Goal: Book appointment/travel/reservation

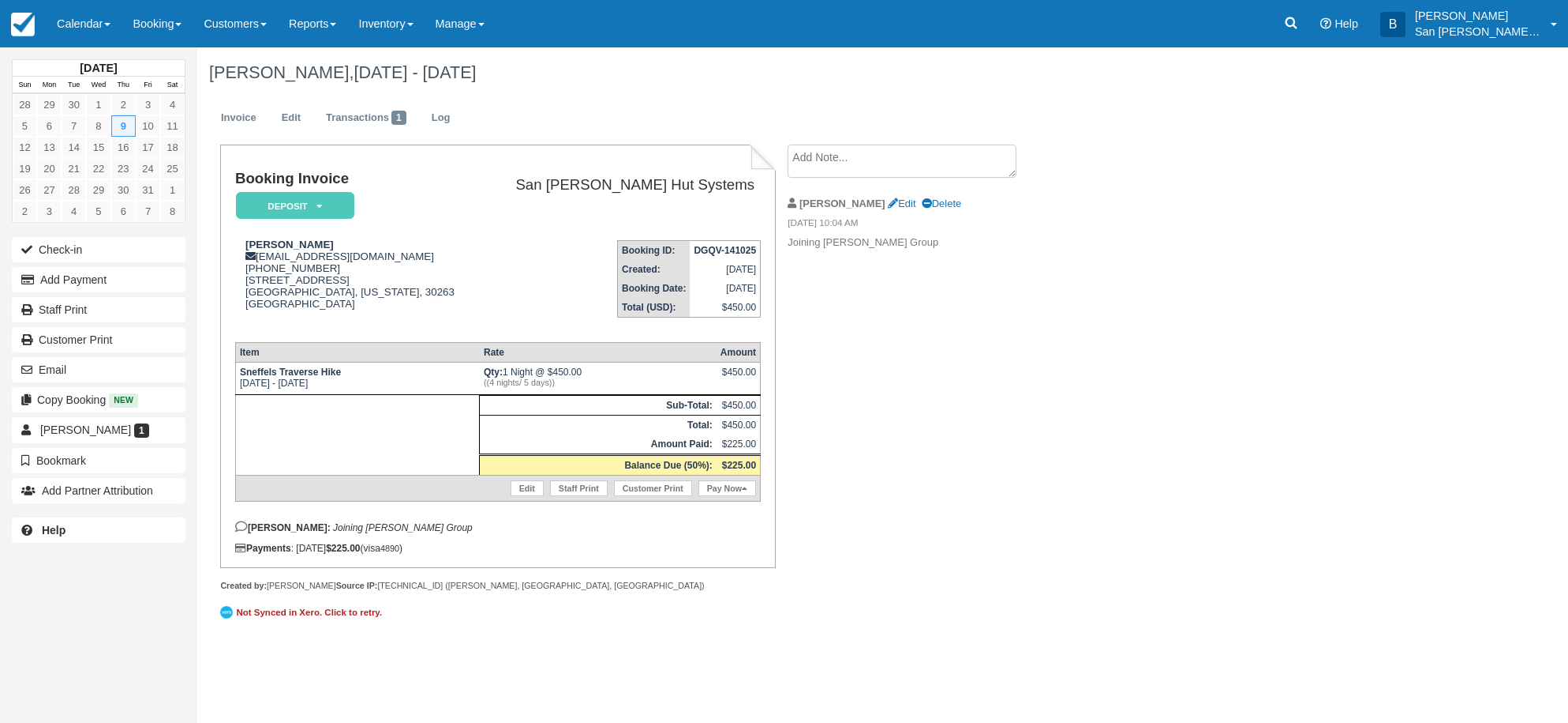
drag, startPoint x: 156, startPoint y: 30, endPoint x: 155, endPoint y: 53, distance: 23.0
click at [156, 31] on link "Booking" at bounding box center [156, 23] width 71 height 47
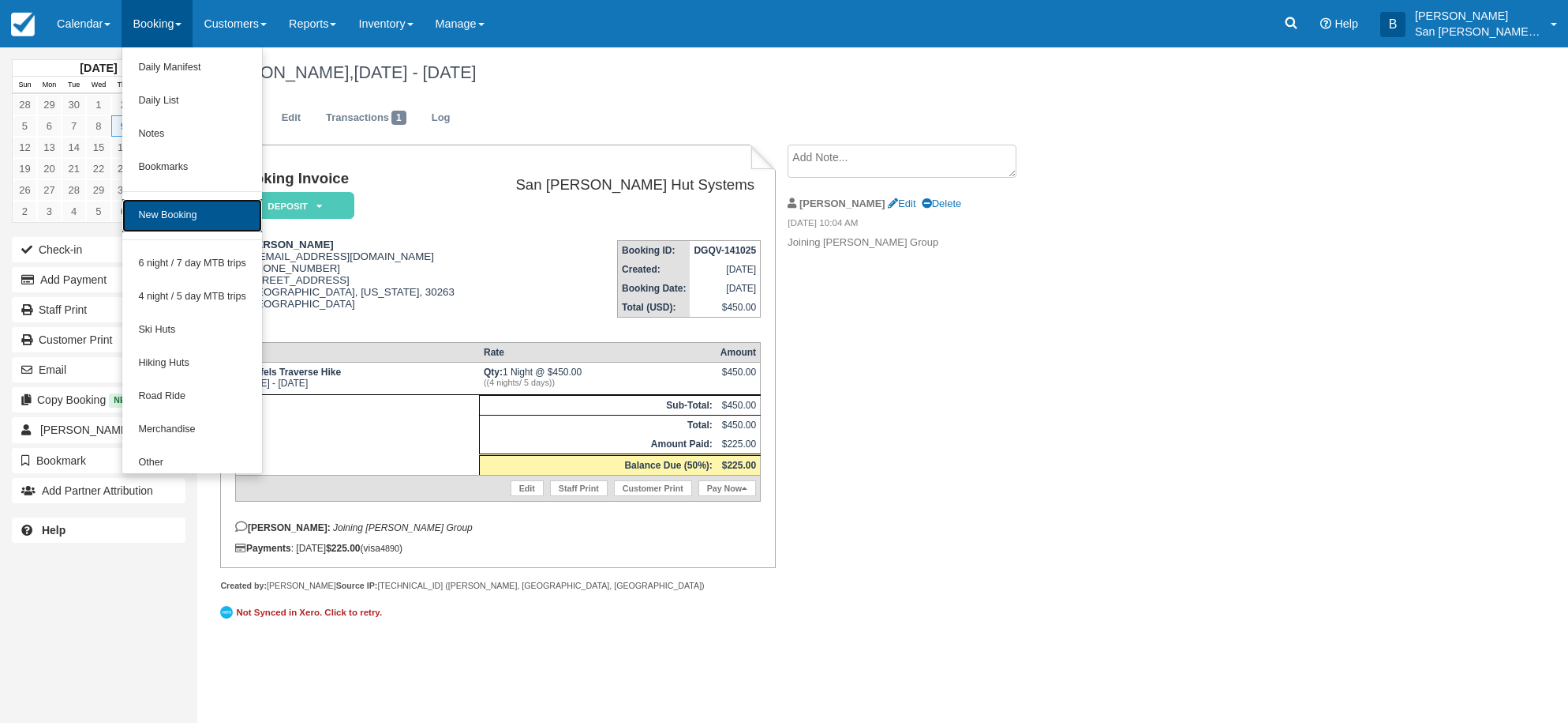
click at [159, 217] on link "New Booking" at bounding box center [191, 215] width 140 height 34
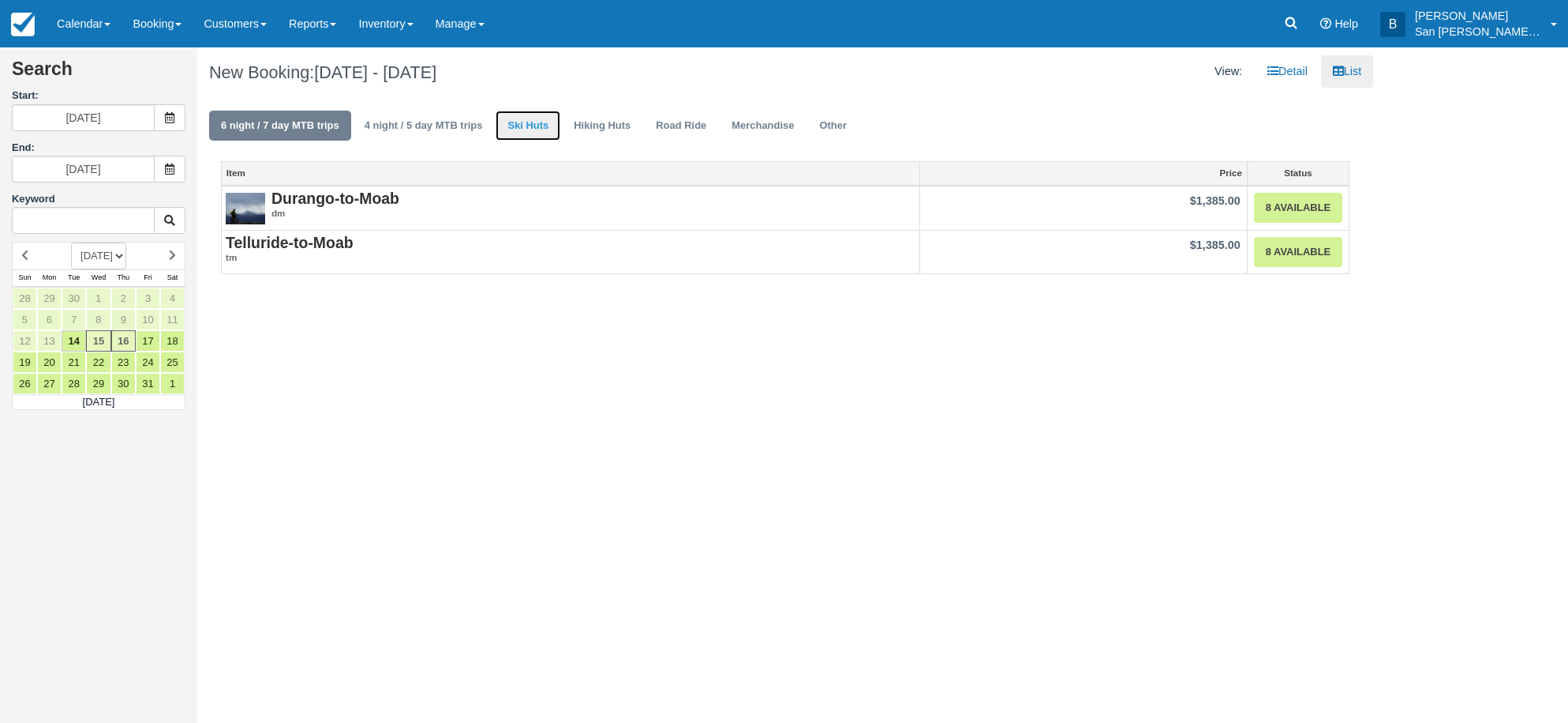
click at [518, 122] on link "Ski Huts" at bounding box center [527, 126] width 65 height 31
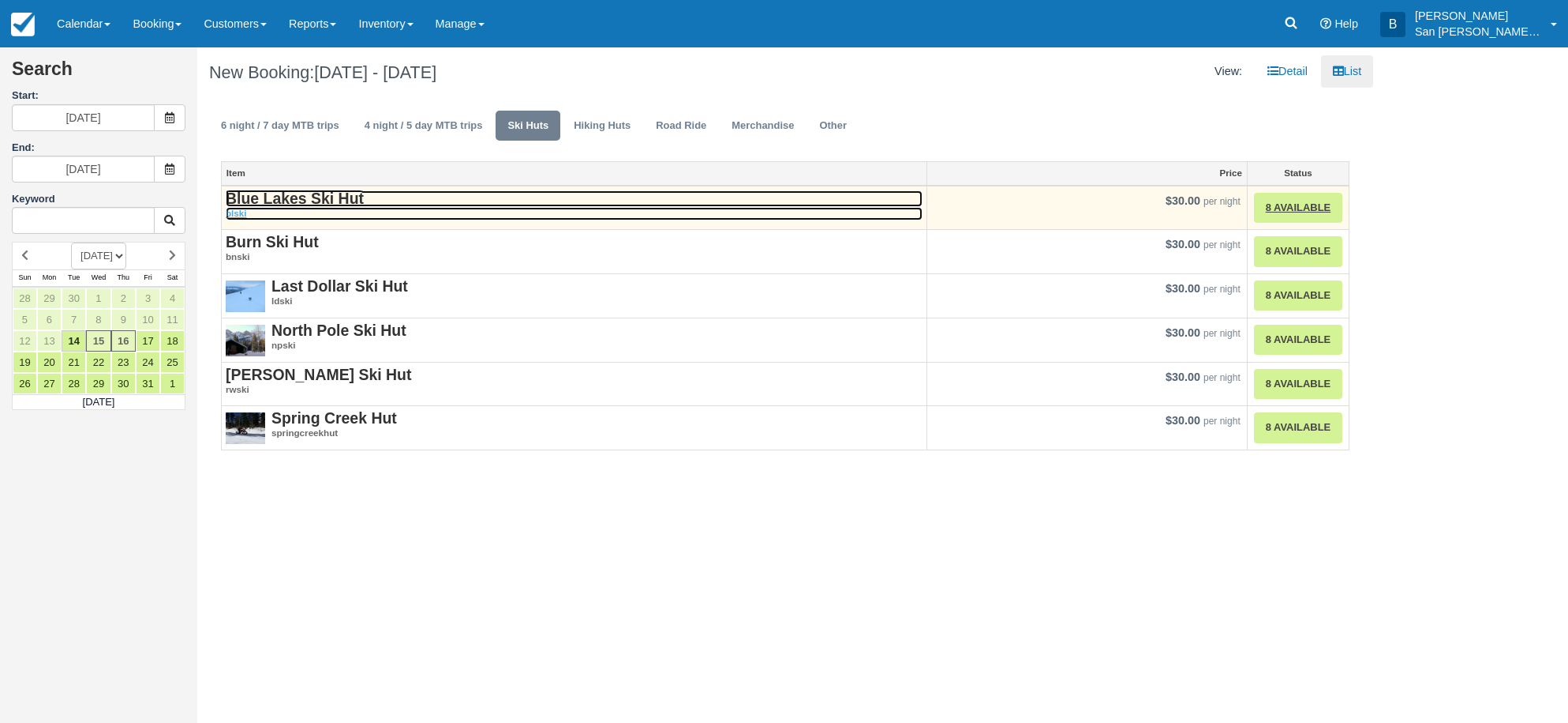
click at [293, 196] on strong "Blue Lakes Ski Hut" at bounding box center [294, 199] width 138 height 18
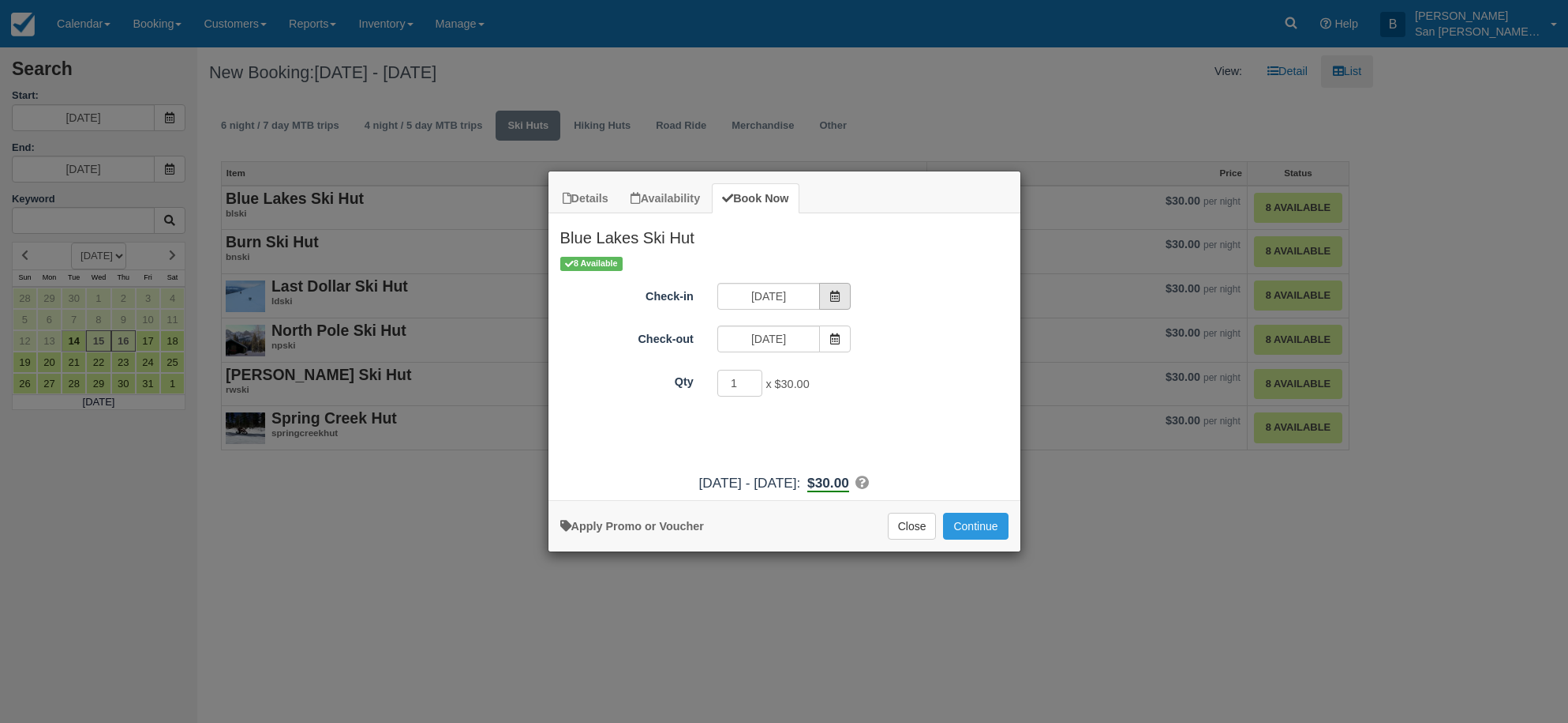
click at [836, 290] on span "Item Modal" at bounding box center [835, 296] width 32 height 27
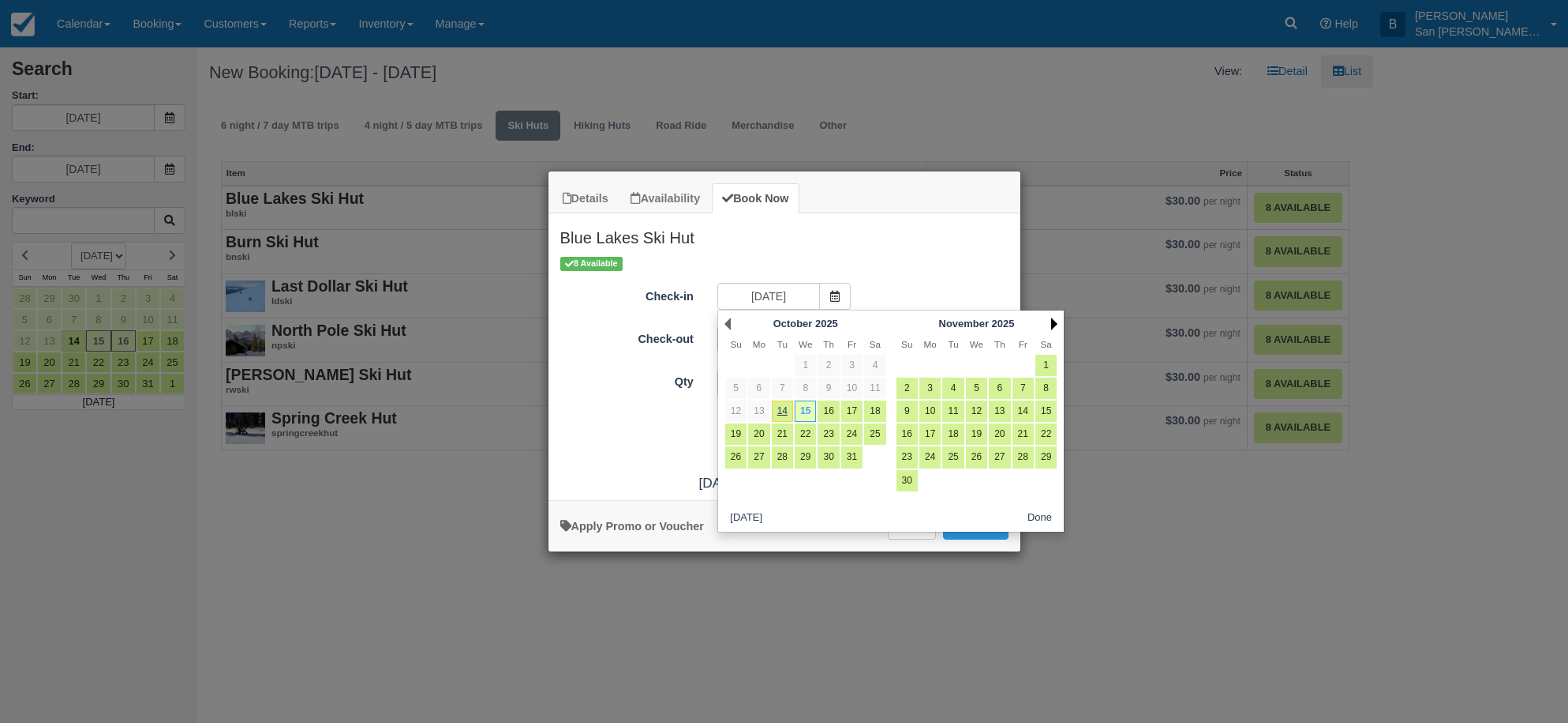
click at [1053, 322] on link "Next" at bounding box center [1054, 324] width 6 height 13
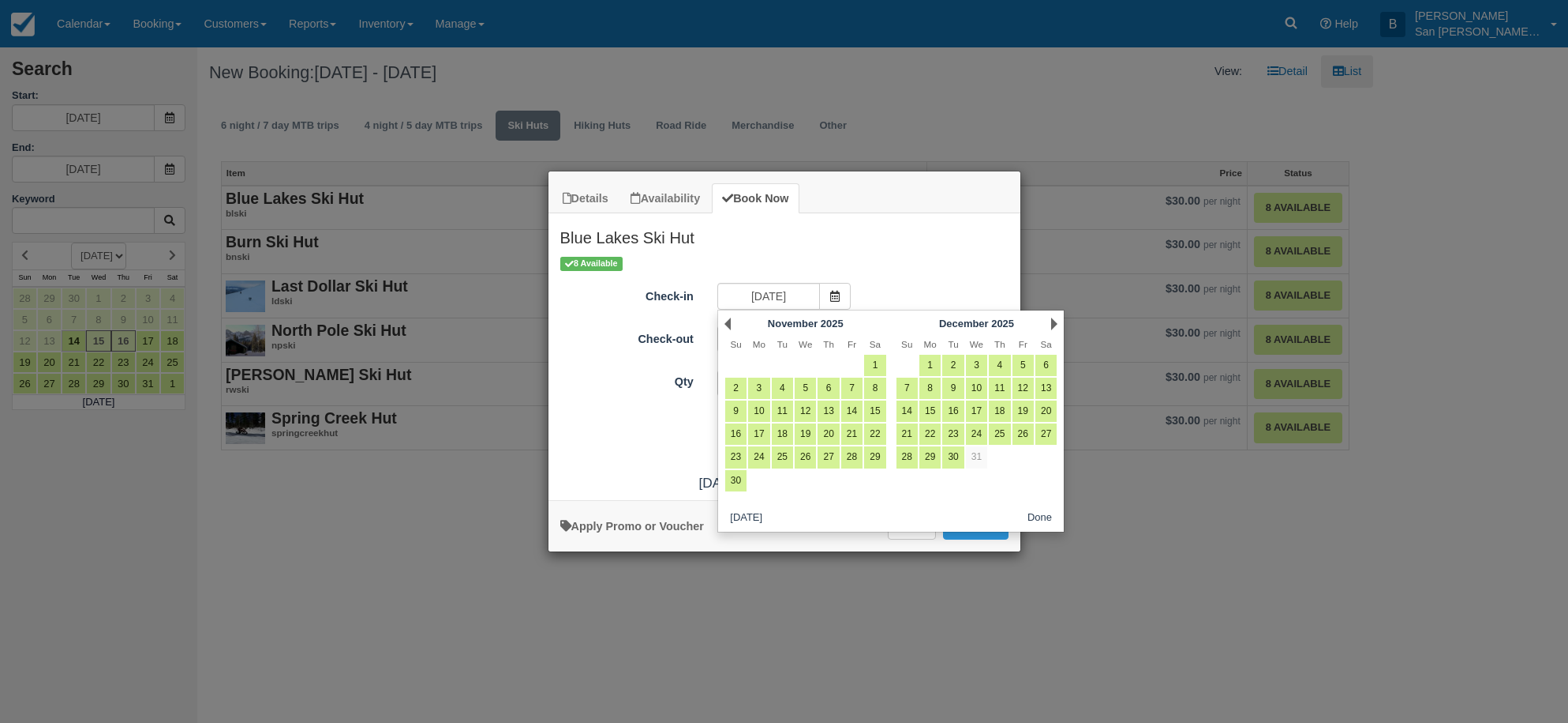
click at [1053, 322] on link "Next" at bounding box center [1054, 324] width 6 height 13
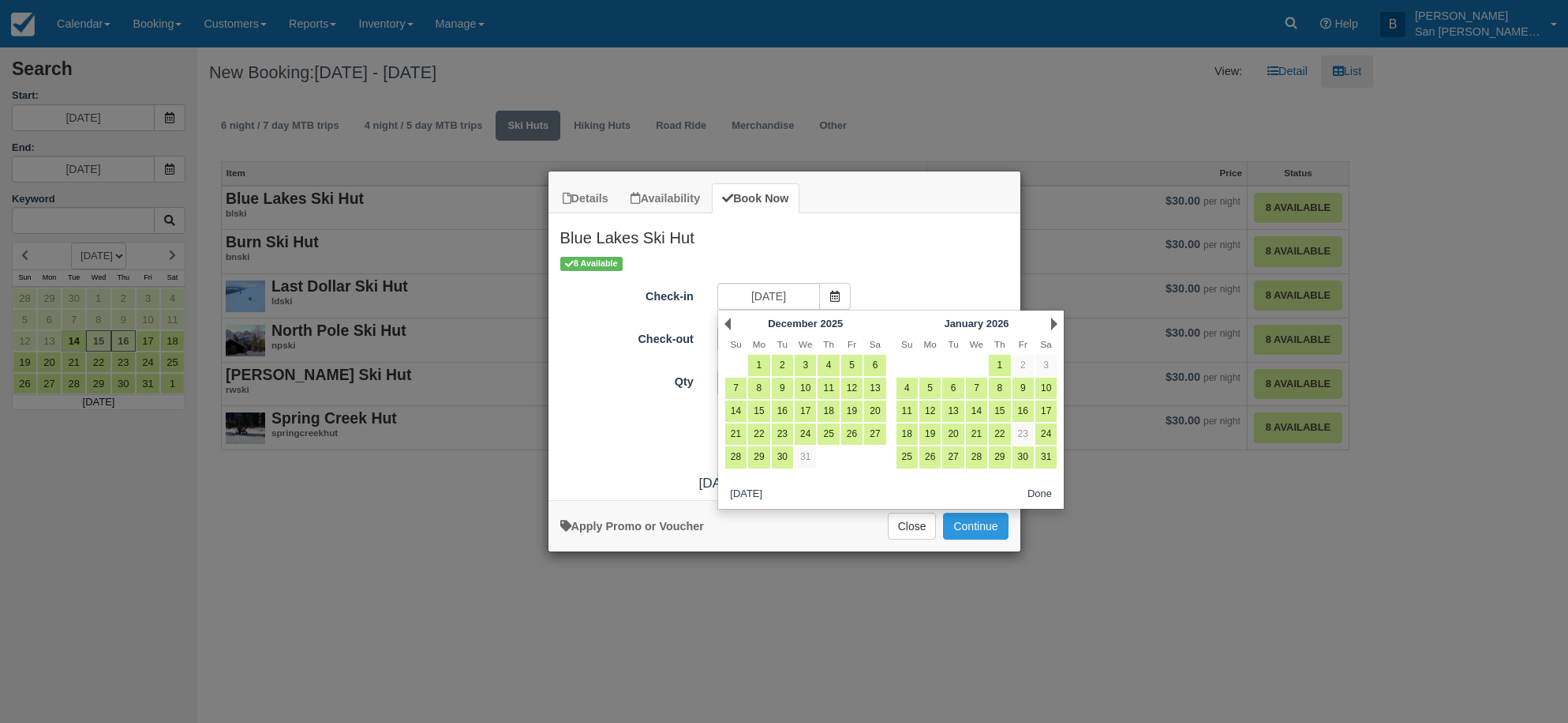
click at [1053, 322] on link "Next" at bounding box center [1054, 324] width 6 height 13
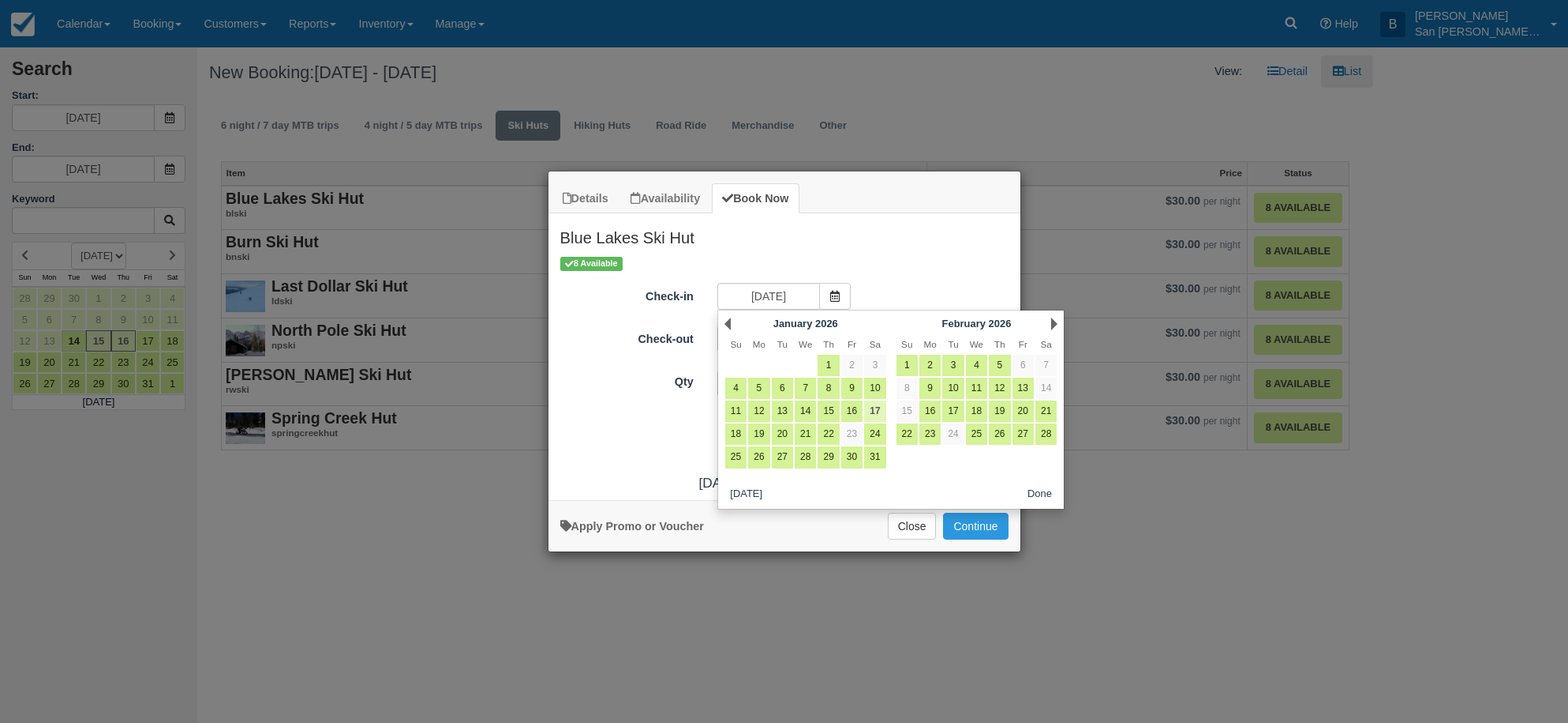
click at [877, 409] on link "17" at bounding box center [875, 411] width 22 height 22
type input "01/17/26"
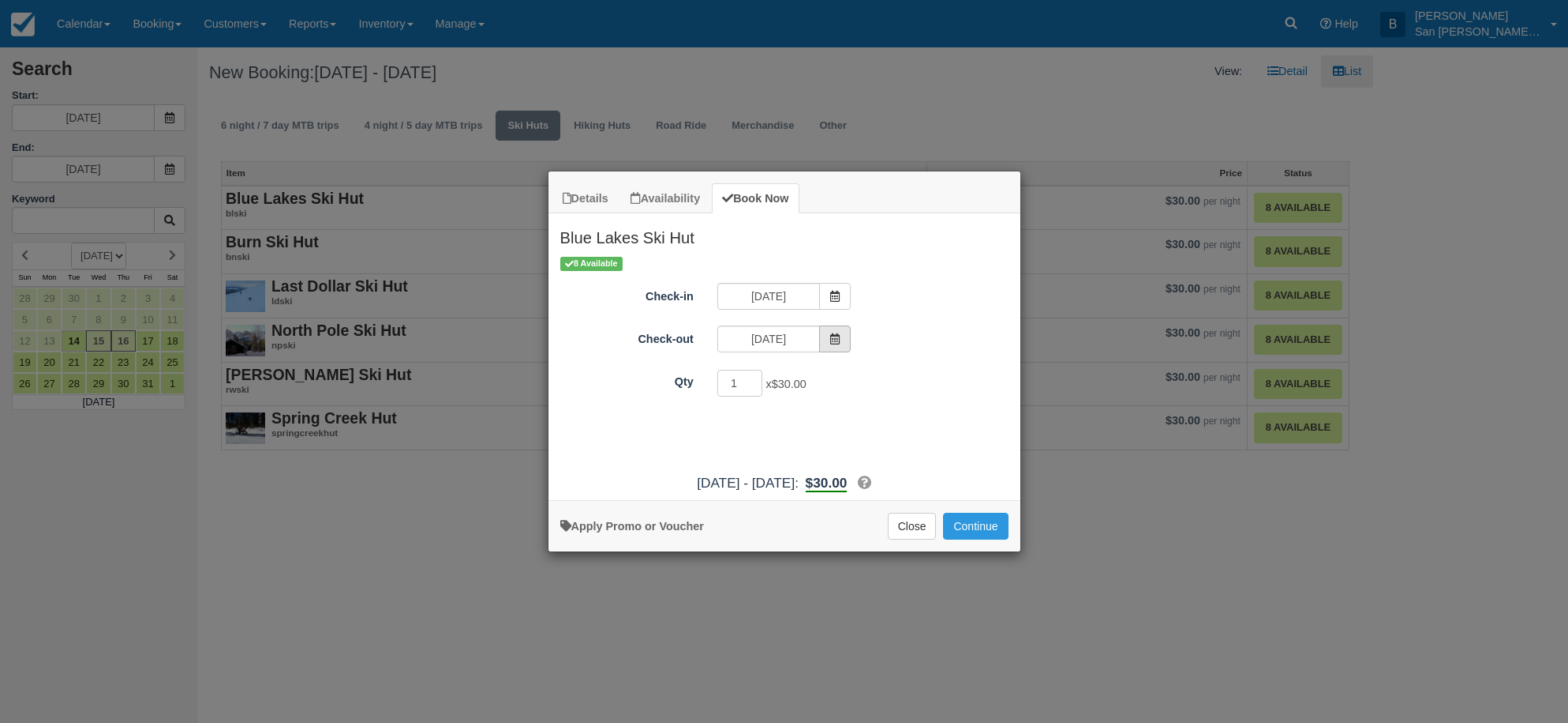
click at [842, 350] on span "Item Modal" at bounding box center [835, 339] width 32 height 27
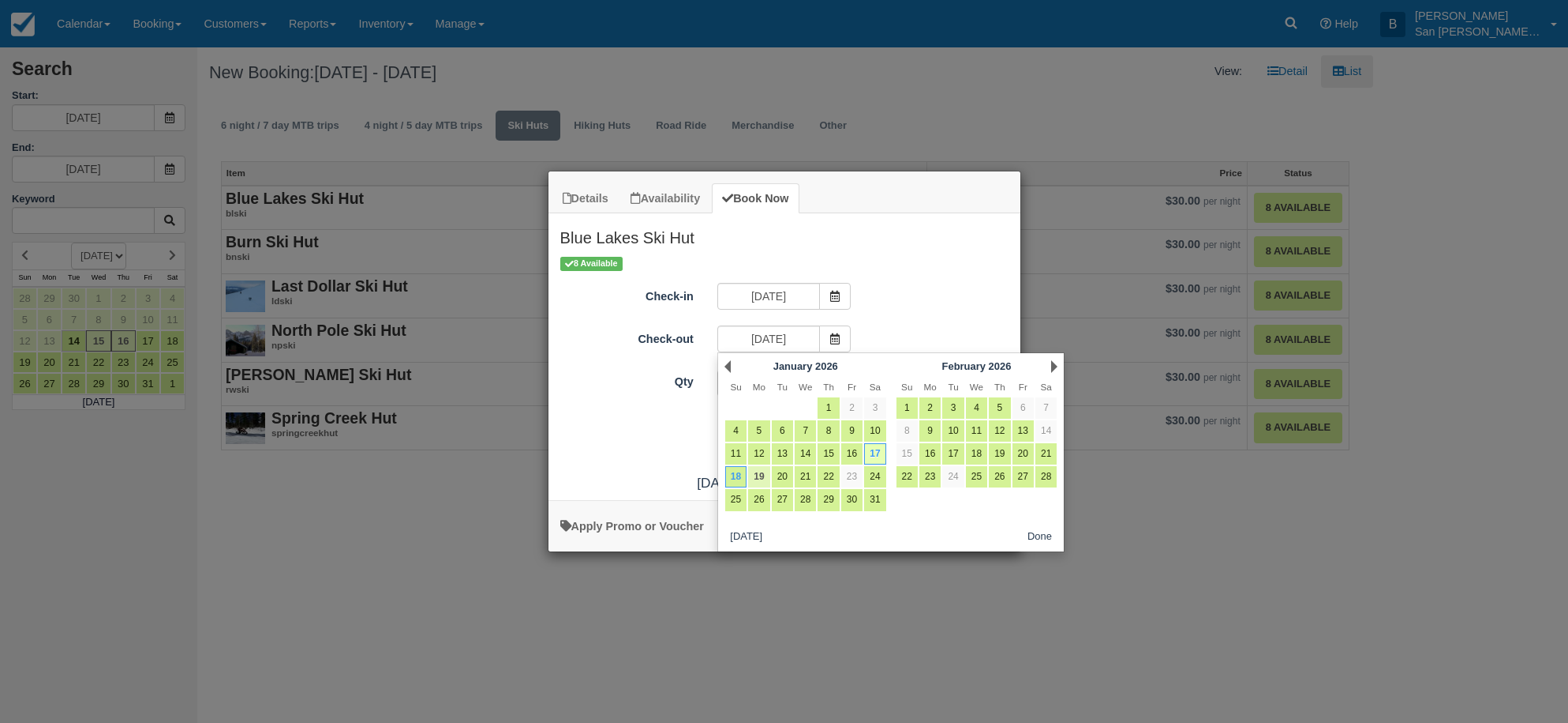
click at [764, 477] on link "19" at bounding box center [758, 476] width 22 height 22
type input "01/19/26"
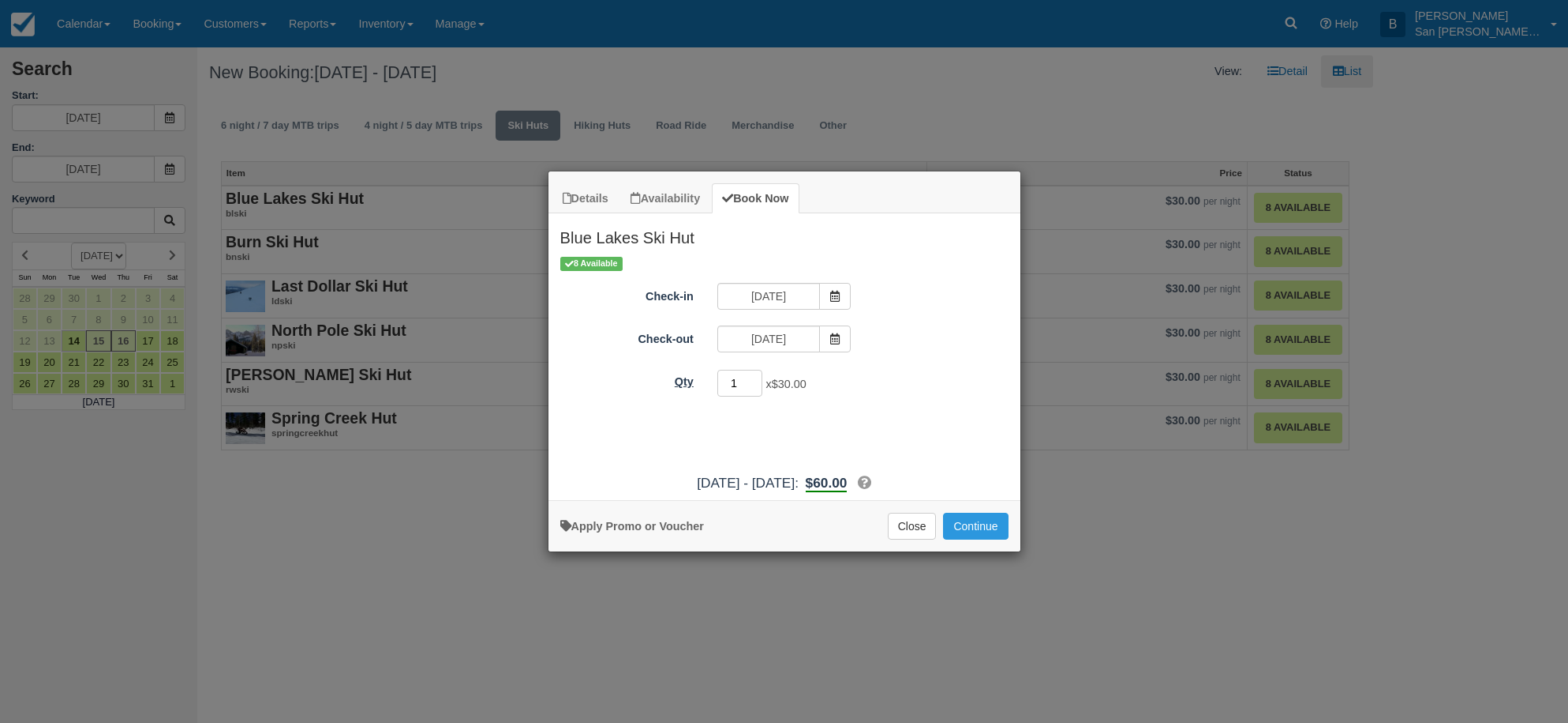
drag, startPoint x: 735, startPoint y: 387, endPoint x: 606, endPoint y: 369, distance: 130.2
click at [606, 369] on div "Qty 1 x $30.00 Required." at bounding box center [785, 383] width 472 height 31
type input "8"
click at [985, 531] on button "Continue" at bounding box center [975, 526] width 65 height 27
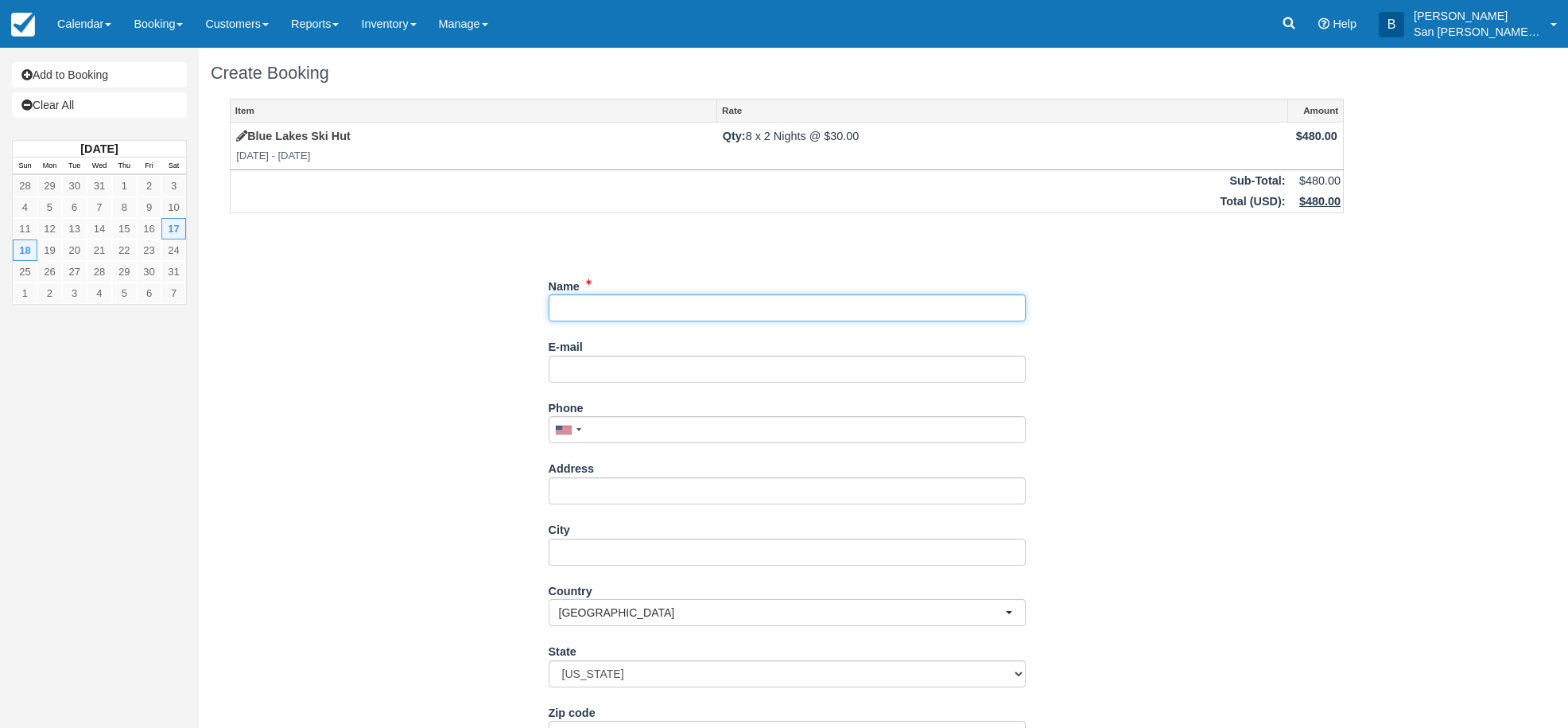
click at [579, 313] on input "Name" at bounding box center [787, 308] width 477 height 27
type input "[PERSON_NAME]"
type input "[EMAIL_ADDRESS][DOMAIN_NAME]"
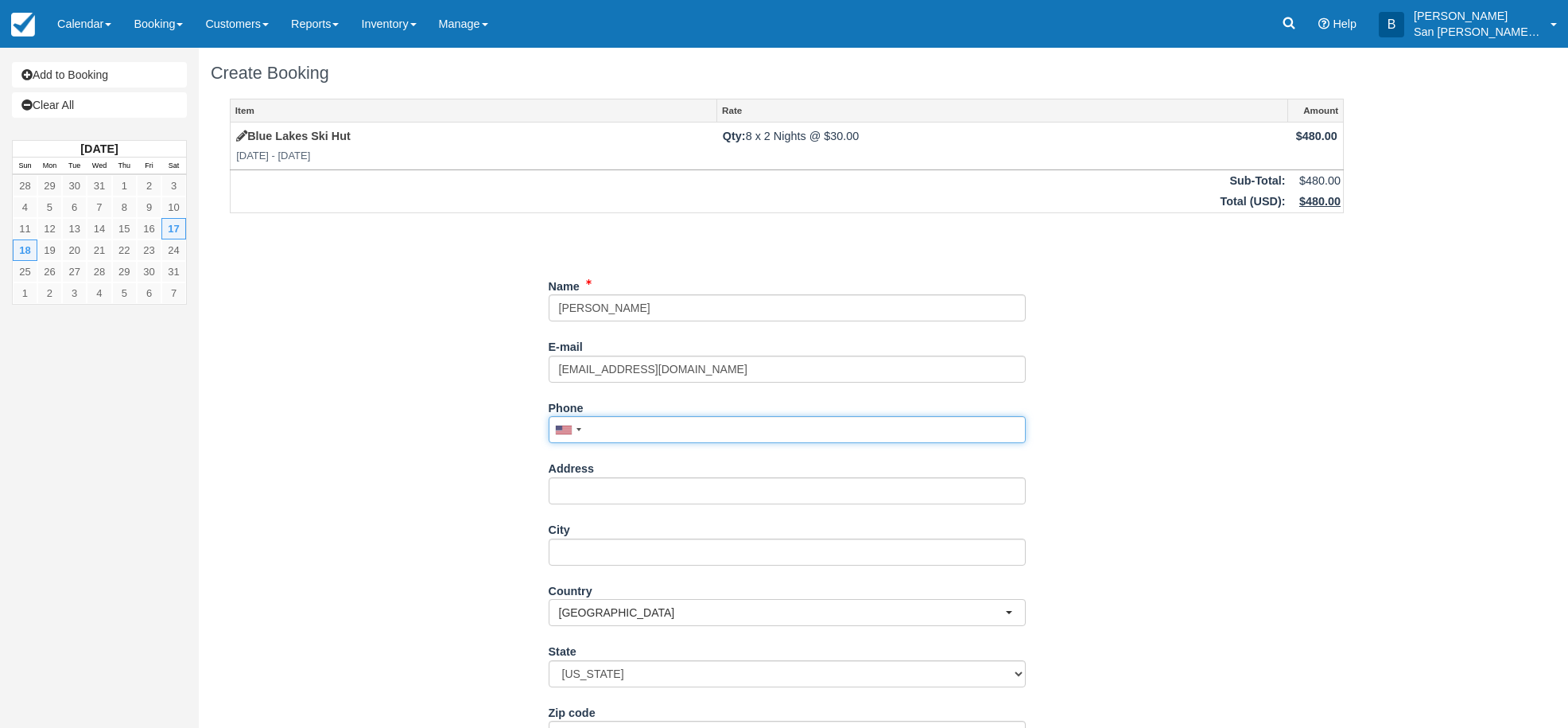
click at [666, 436] on input "Phone" at bounding box center [787, 430] width 477 height 27
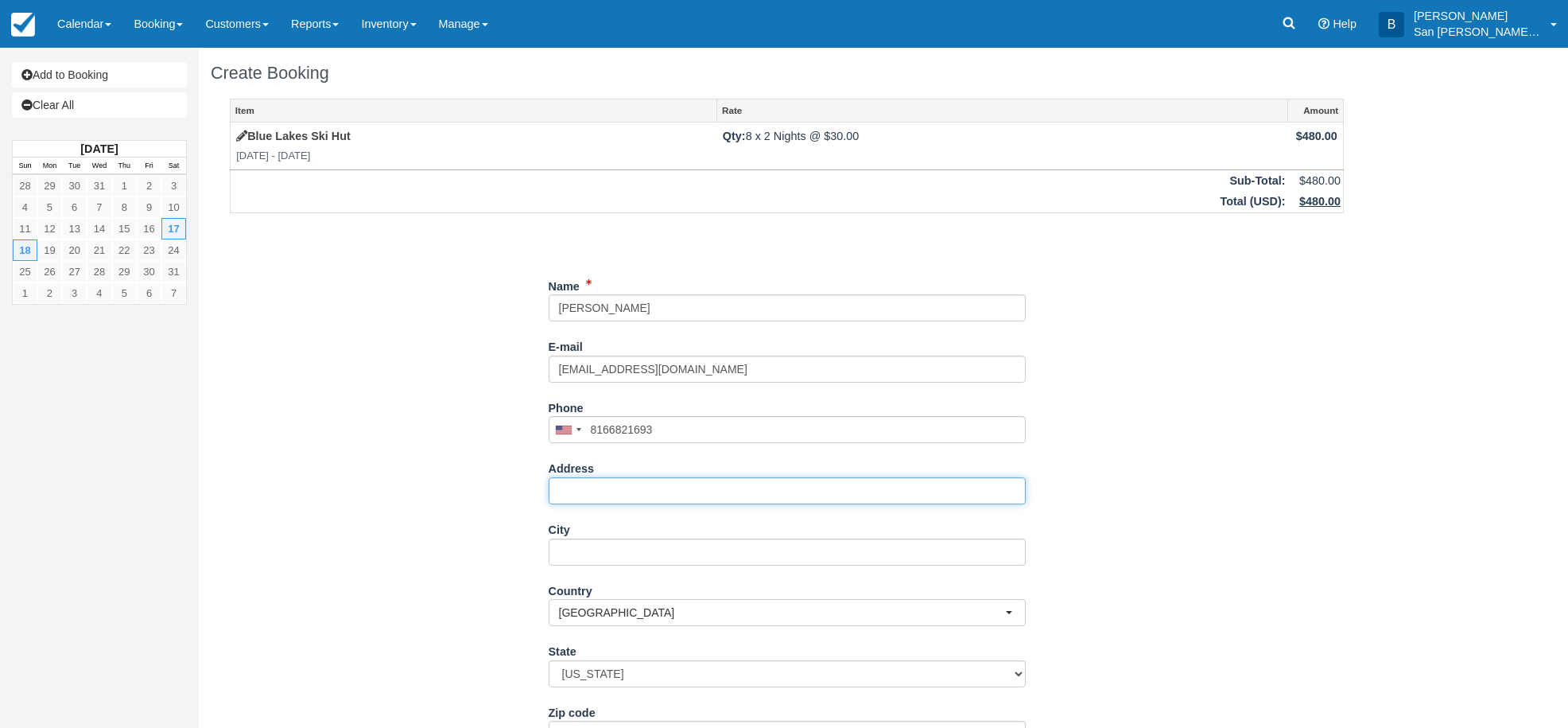
type input "(816) 682-1693"
drag, startPoint x: 627, startPoint y: 496, endPoint x: 738, endPoint y: 499, distance: 111.0
click at [627, 497] on input "Address" at bounding box center [787, 491] width 477 height 27
type input "700 Locust Space Grove Dr"
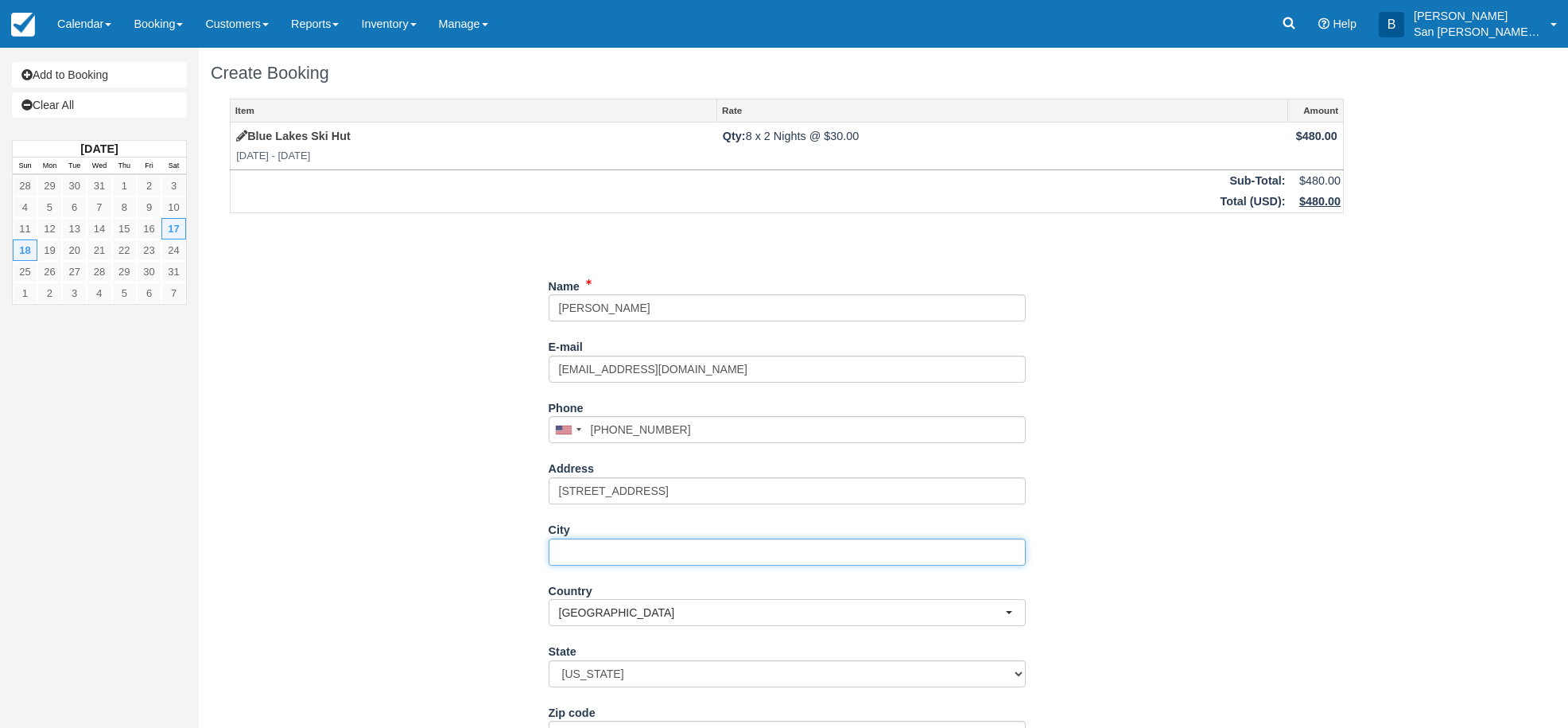
click at [610, 549] on input "City" at bounding box center [787, 552] width 477 height 27
type input "Ft Collins"
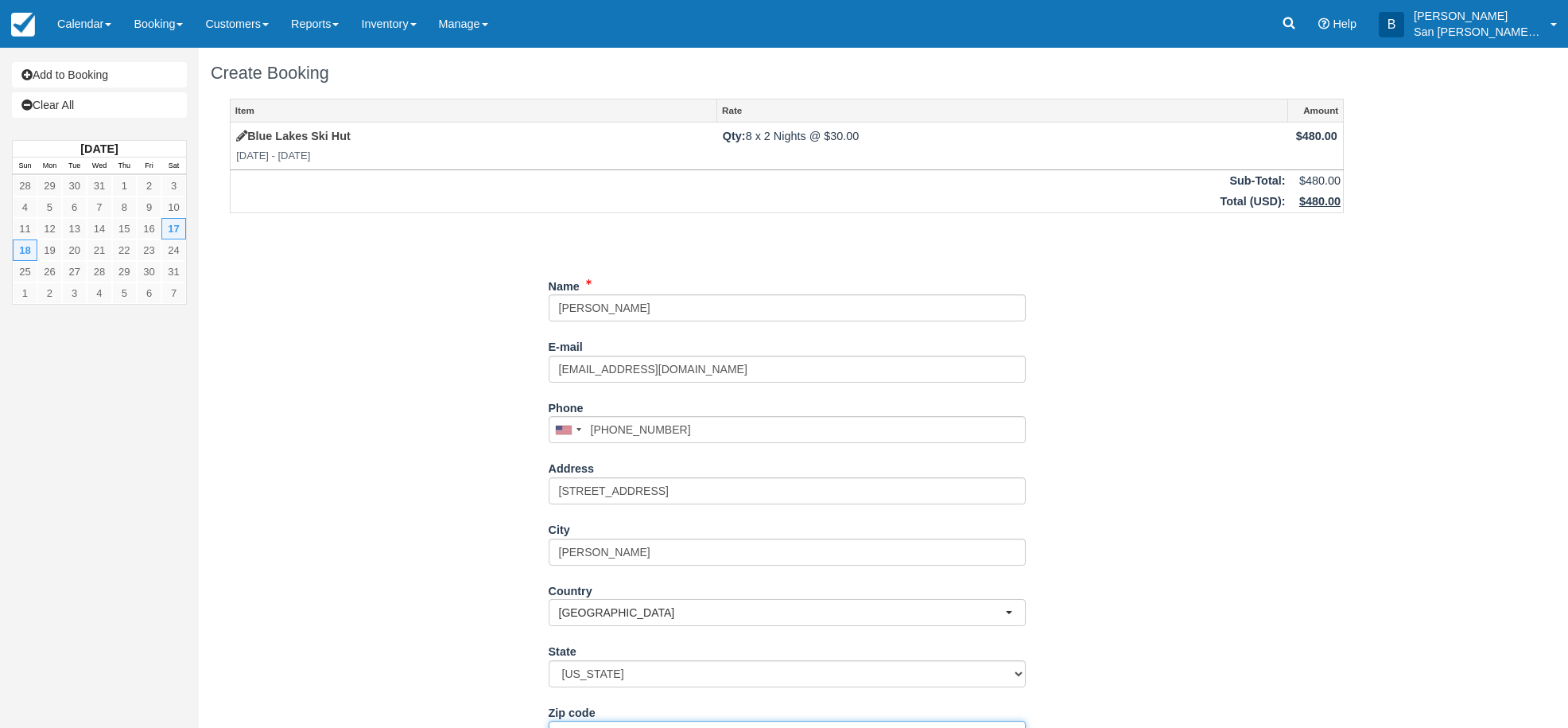
scroll to position [20, 0]
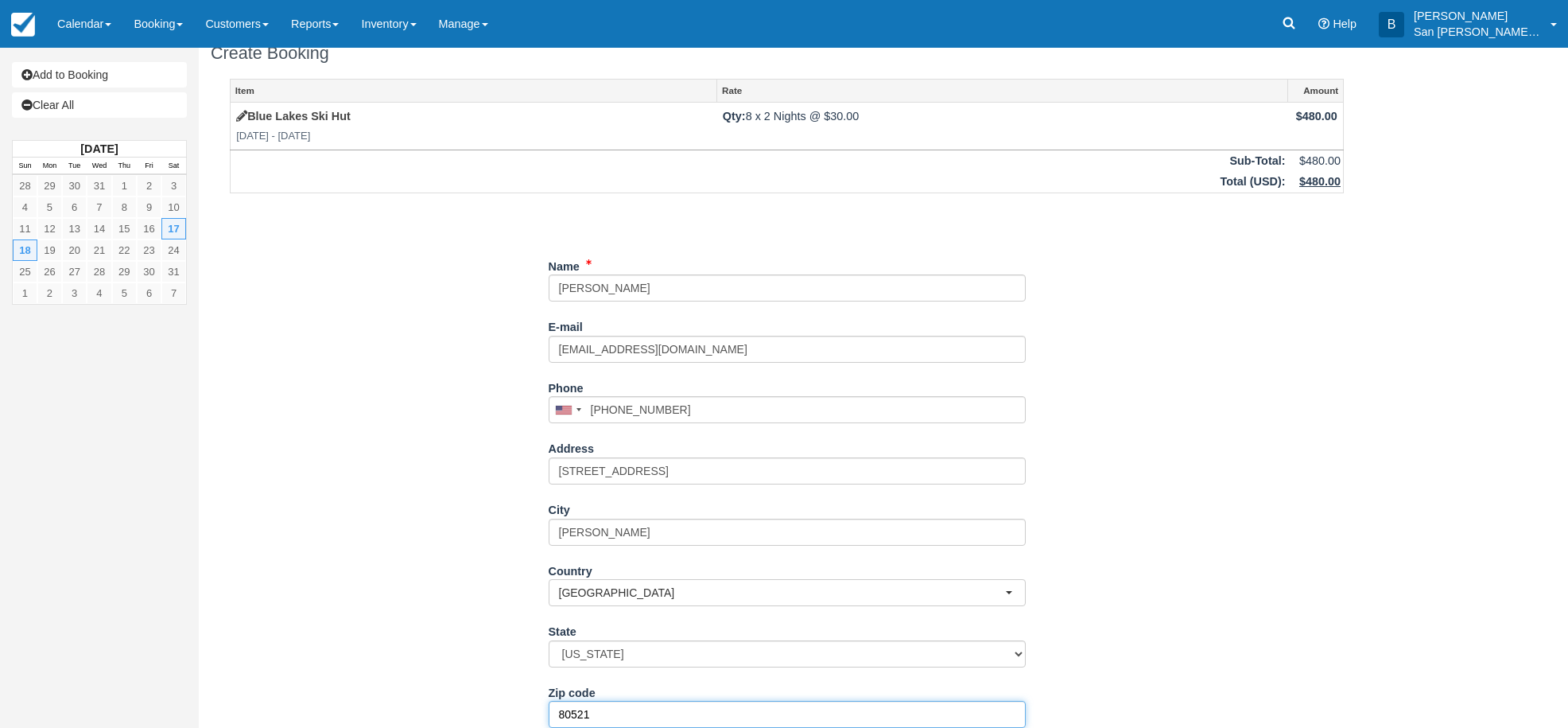
type input "80521"
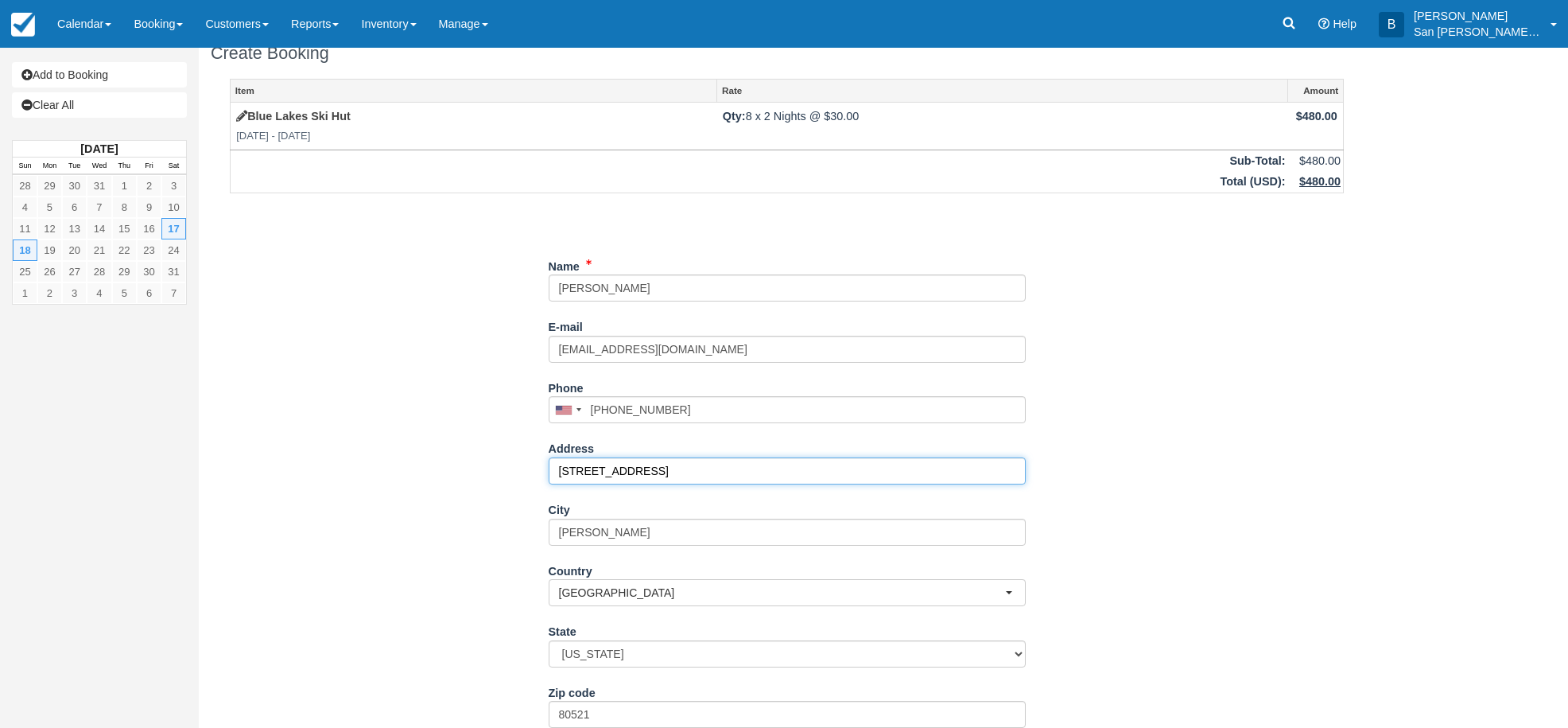
drag, startPoint x: 615, startPoint y: 468, endPoint x: 653, endPoint y: 459, distance: 39.1
click at [653, 459] on input "700 Locust Space Grove Dr" at bounding box center [787, 471] width 477 height 27
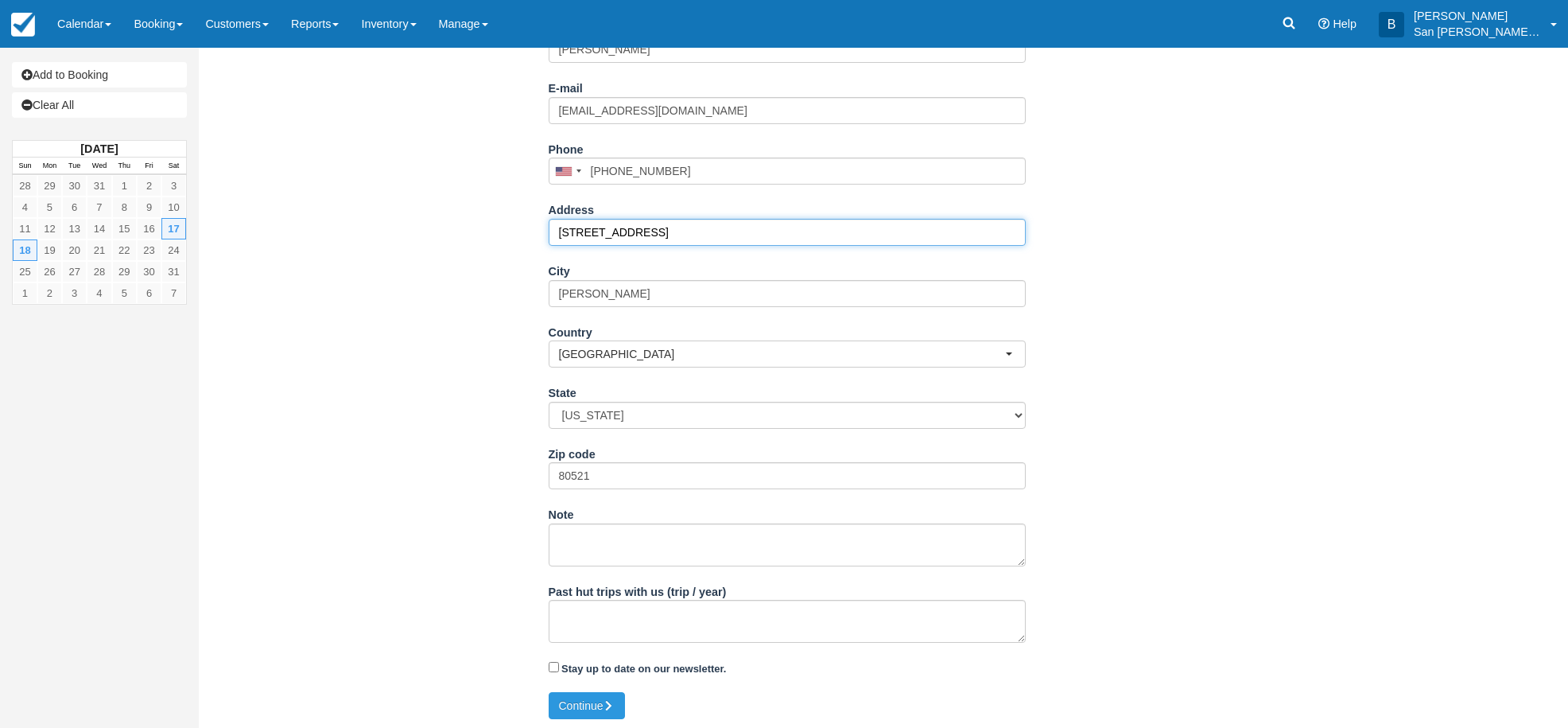
scroll to position [262, 0]
type input "[STREET_ADDRESS]"
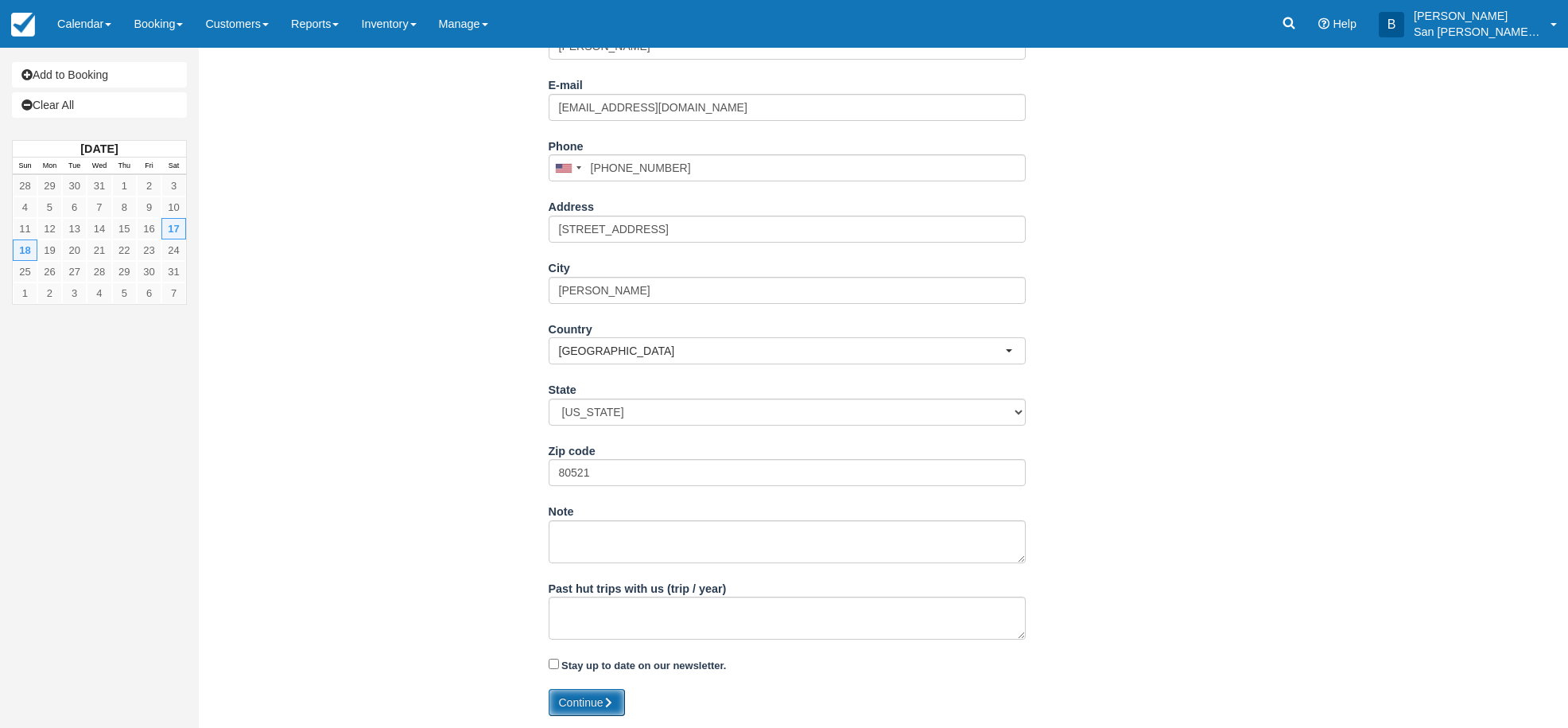
click at [620, 700] on button "Continue" at bounding box center [586, 702] width 76 height 27
type input "+18166821693"
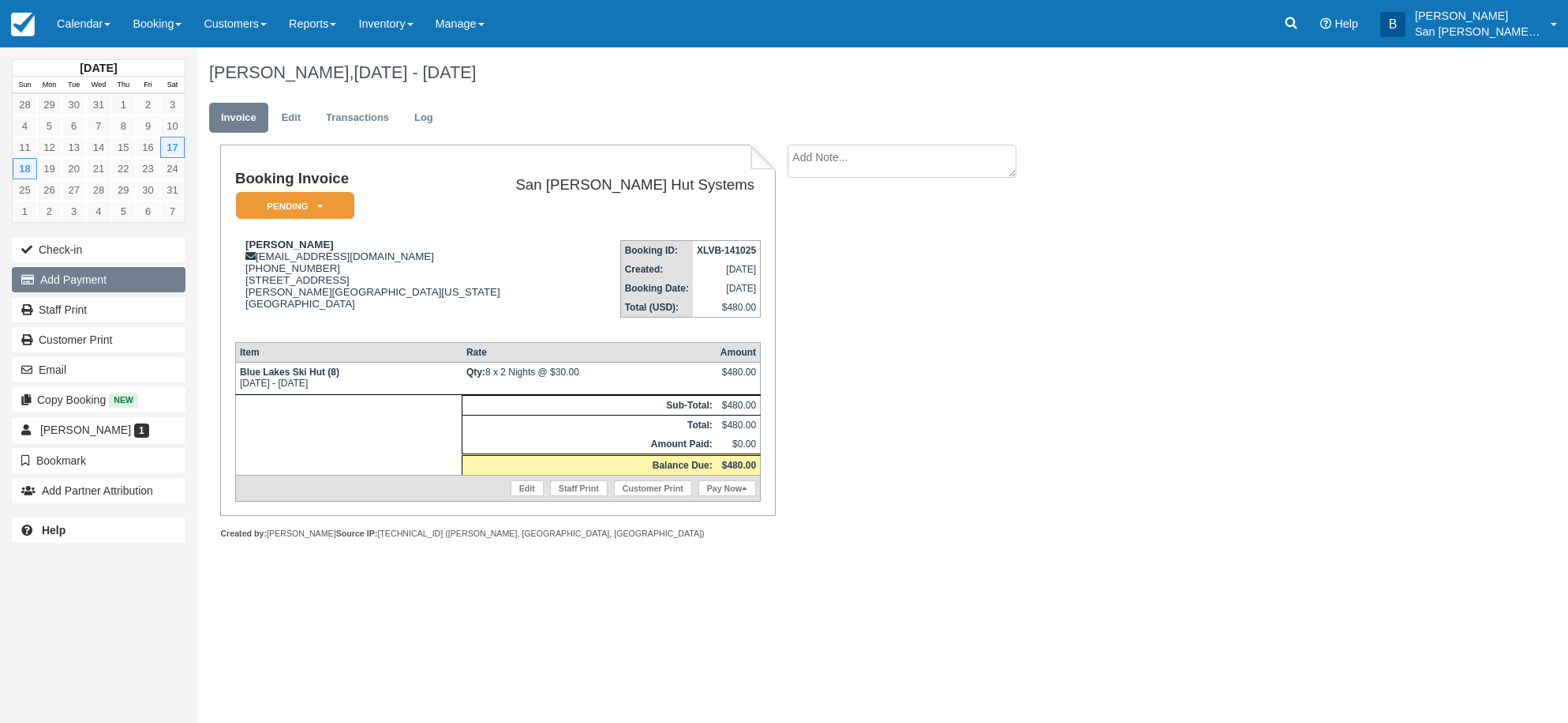
click at [54, 275] on button "Add Payment" at bounding box center [99, 279] width 174 height 26
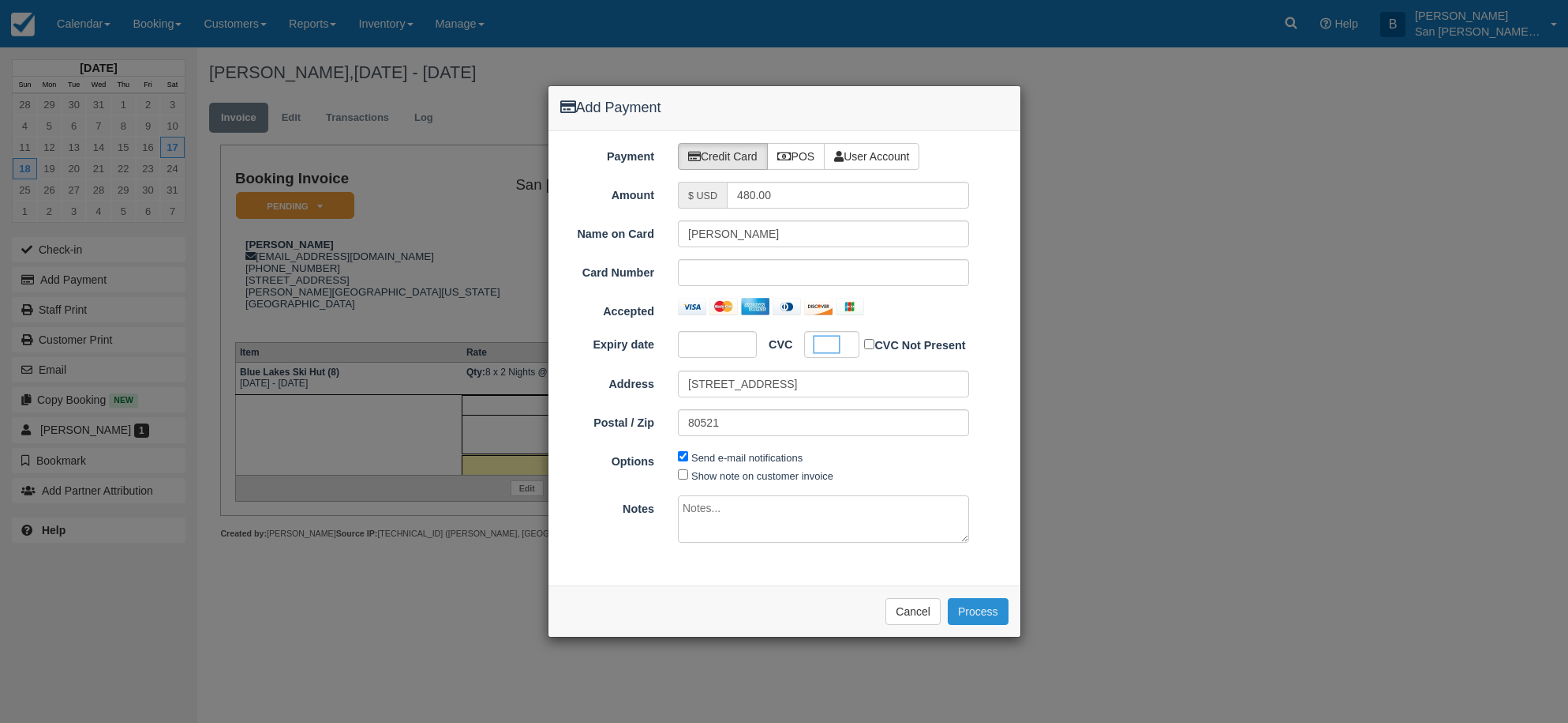
click at [995, 613] on button "Process" at bounding box center [979, 611] width 61 height 27
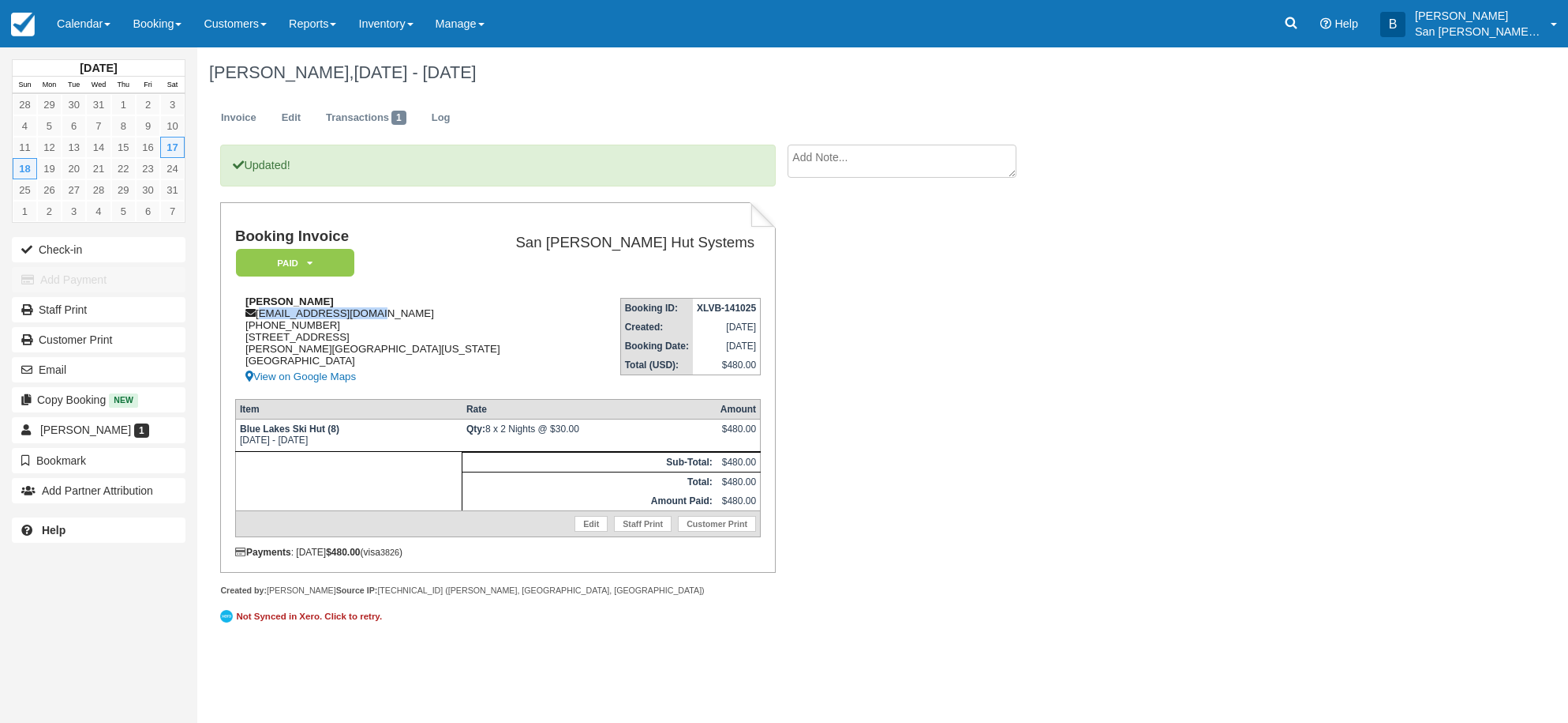
drag, startPoint x: 259, startPoint y: 310, endPoint x: 420, endPoint y: 314, distance: 161.0
click at [420, 314] on div "[PERSON_NAME] [EMAIL_ADDRESS][DOMAIN_NAME] [PHONE_NUMBER] [STREET_ADDRESS][PERS…" at bounding box center [370, 341] width 270 height 91
copy div "[EMAIL_ADDRESS][DOMAIN_NAME]"
click at [301, 116] on link "Edit" at bounding box center [290, 118] width 42 height 31
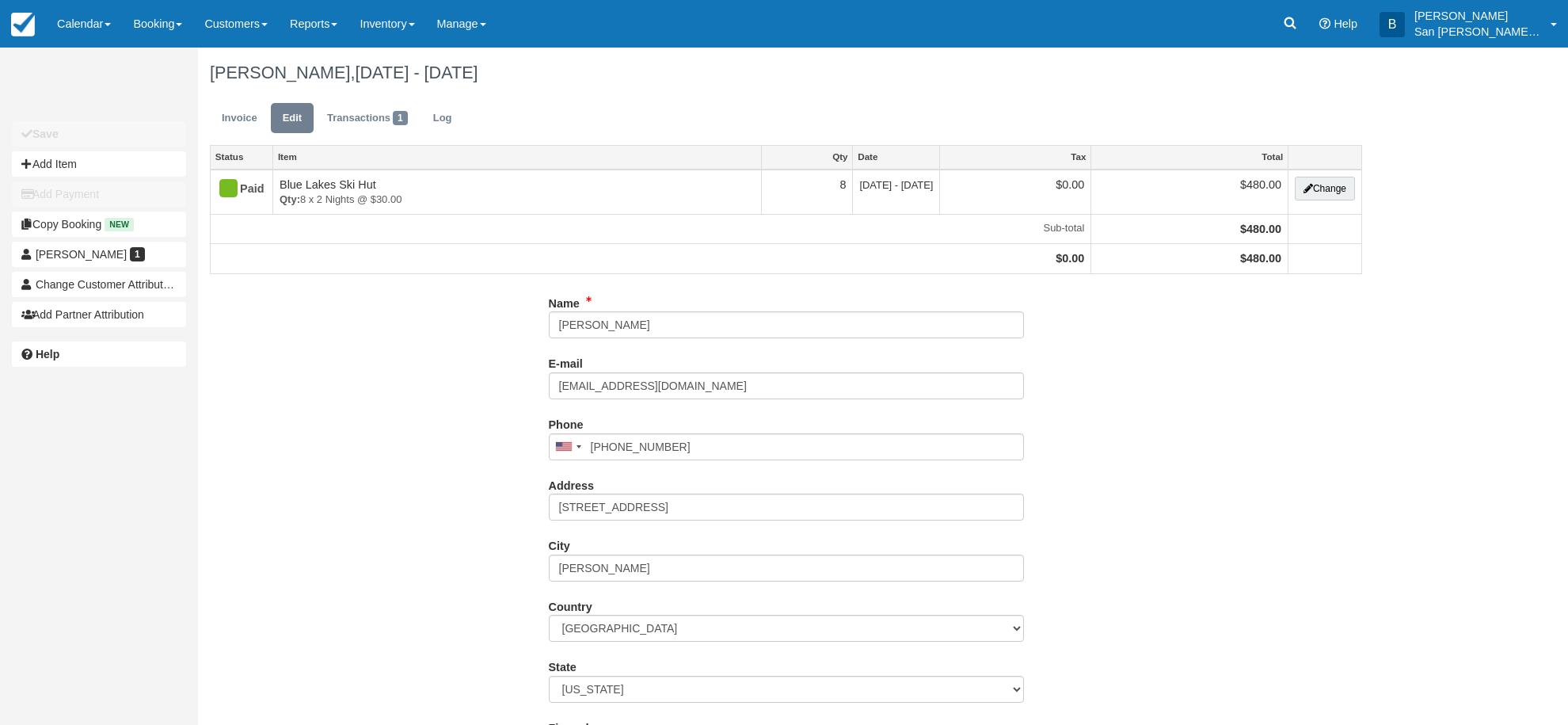
type input "[PHONE_NUMBER]"
click at [49, 162] on button "Add Item" at bounding box center [99, 164] width 174 height 26
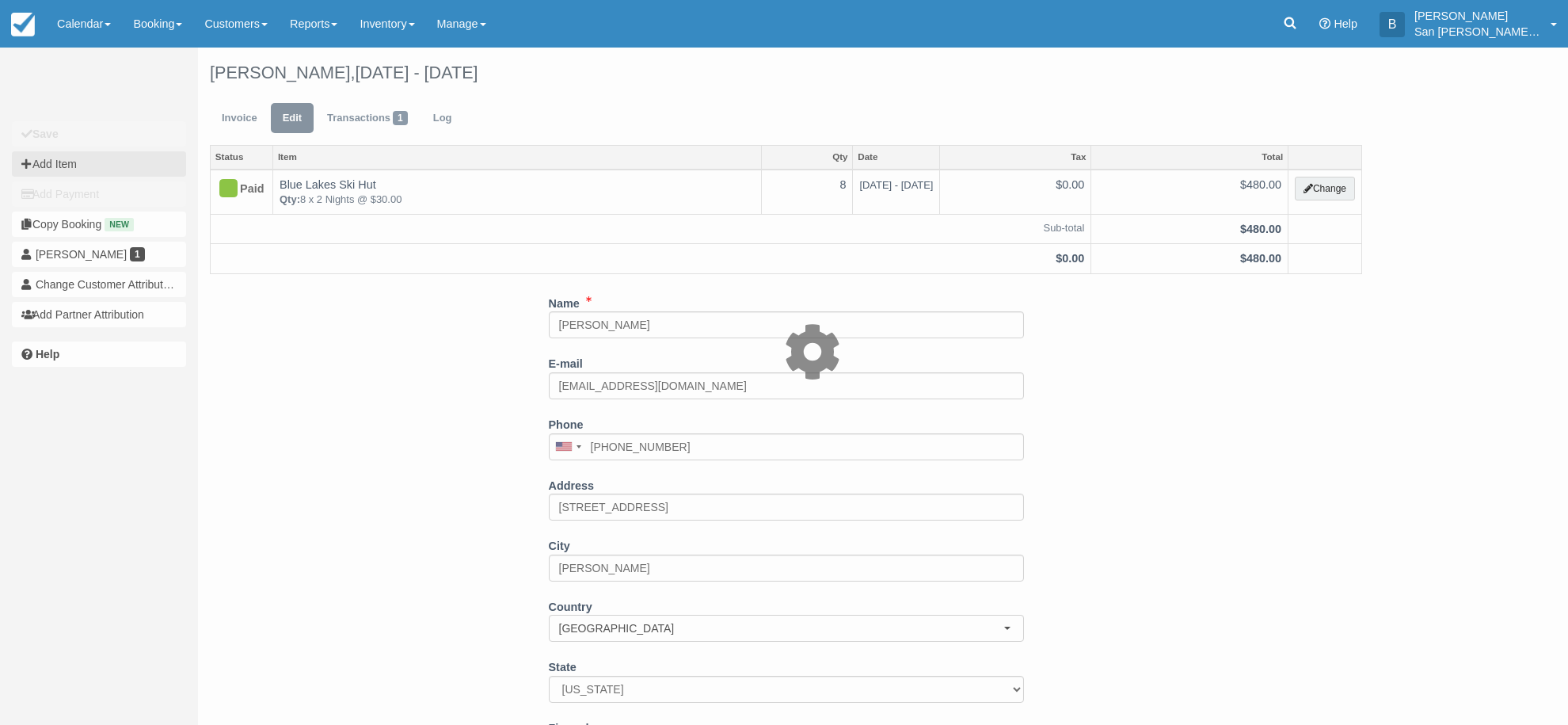
type input "0.00"
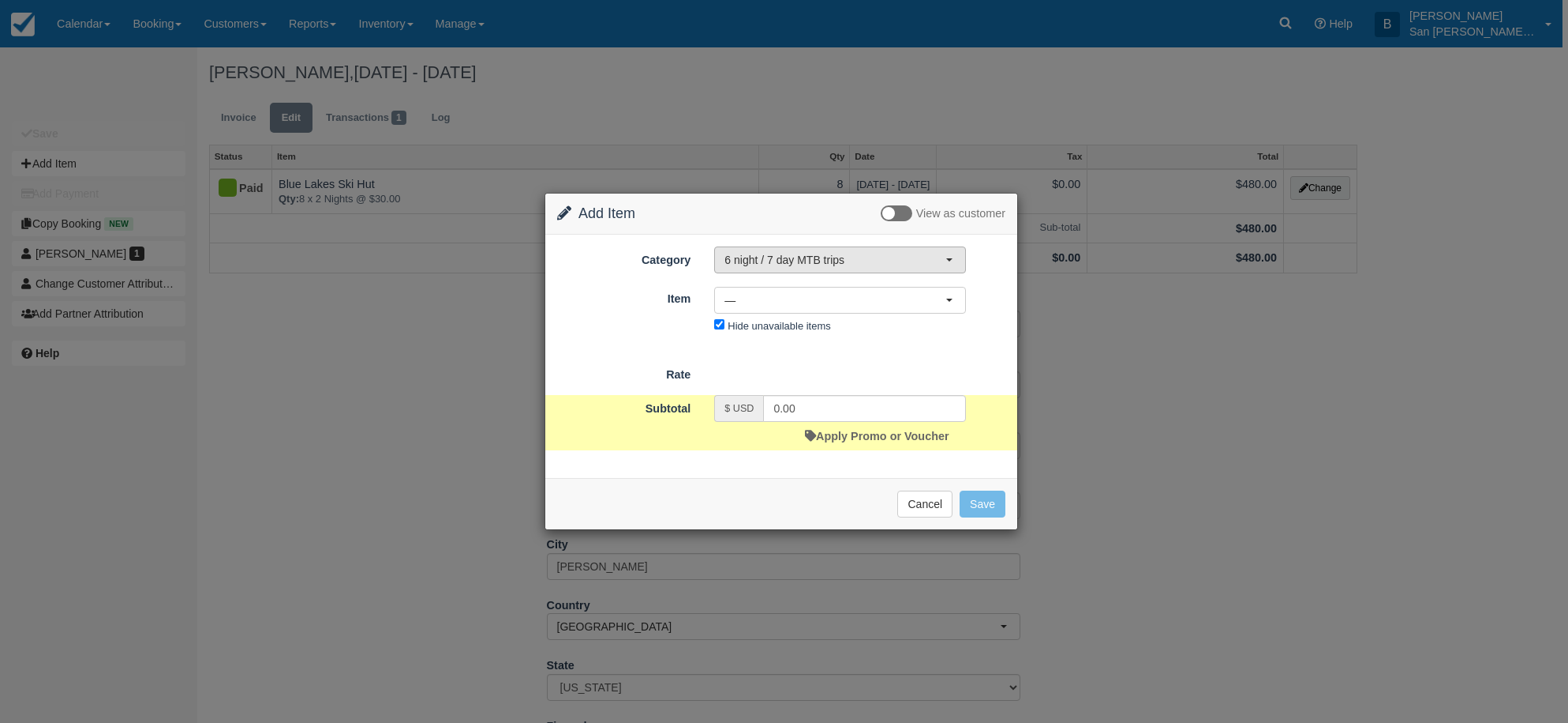
click at [762, 267] on span "6 night / 7 day MTB trips" at bounding box center [834, 260] width 221 height 16
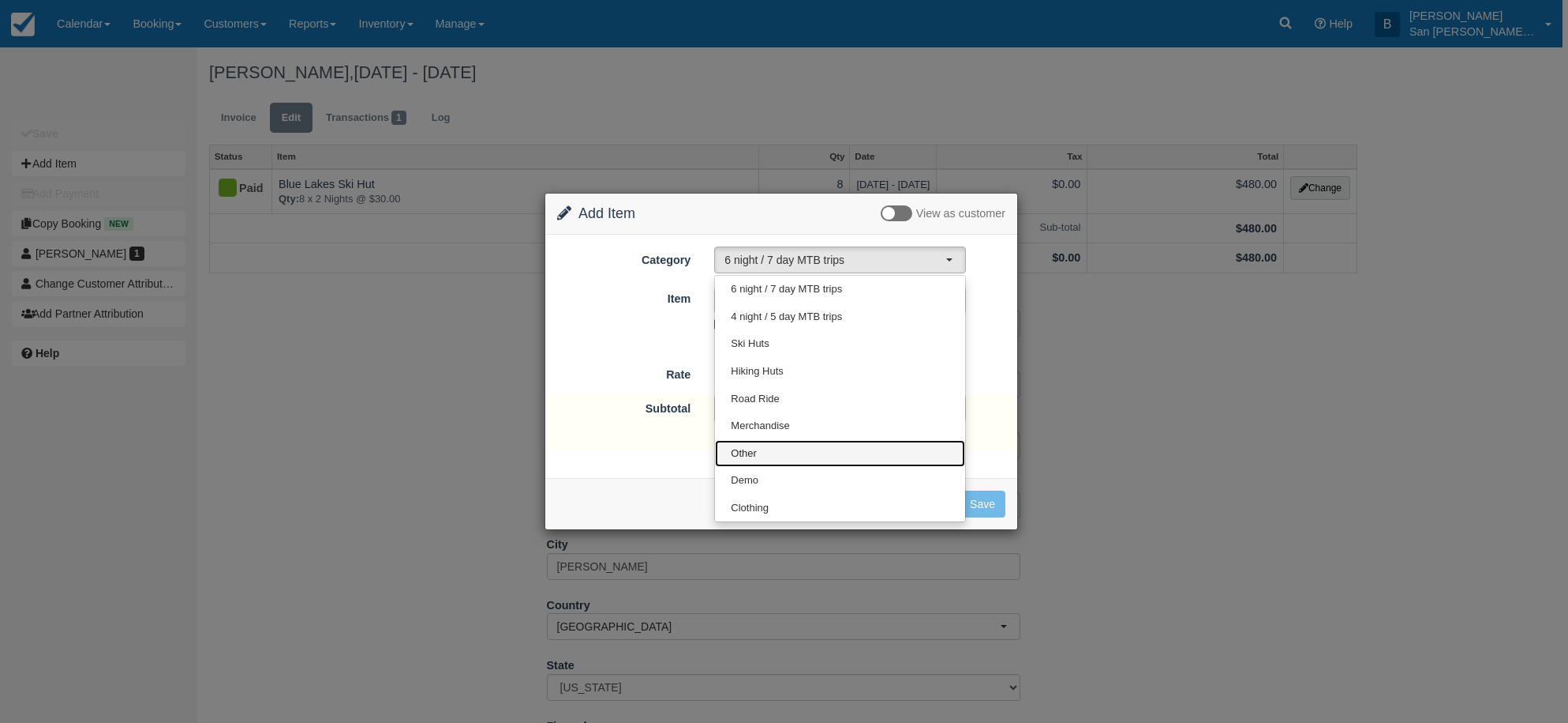
click at [741, 453] on span "Other" at bounding box center [743, 453] width 26 height 15
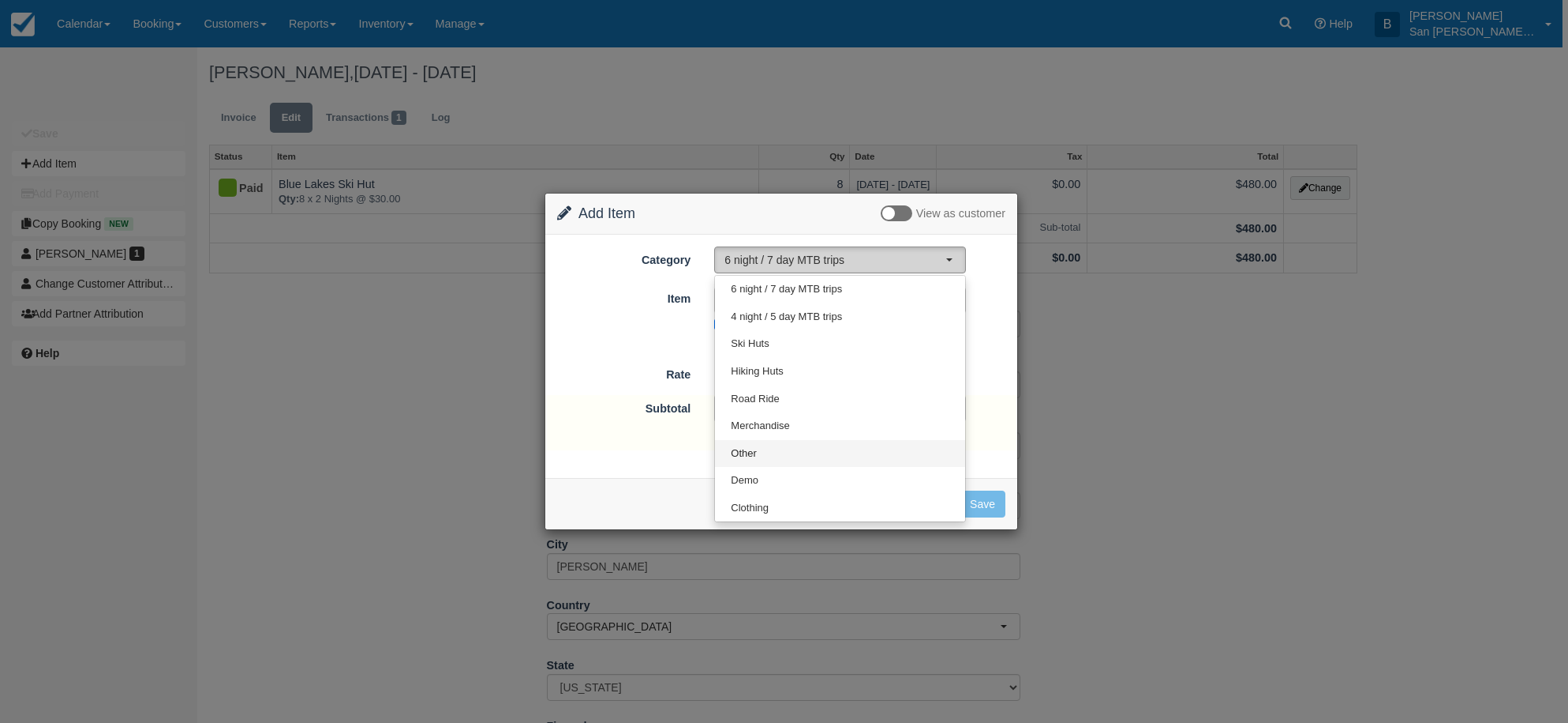
select select "15"
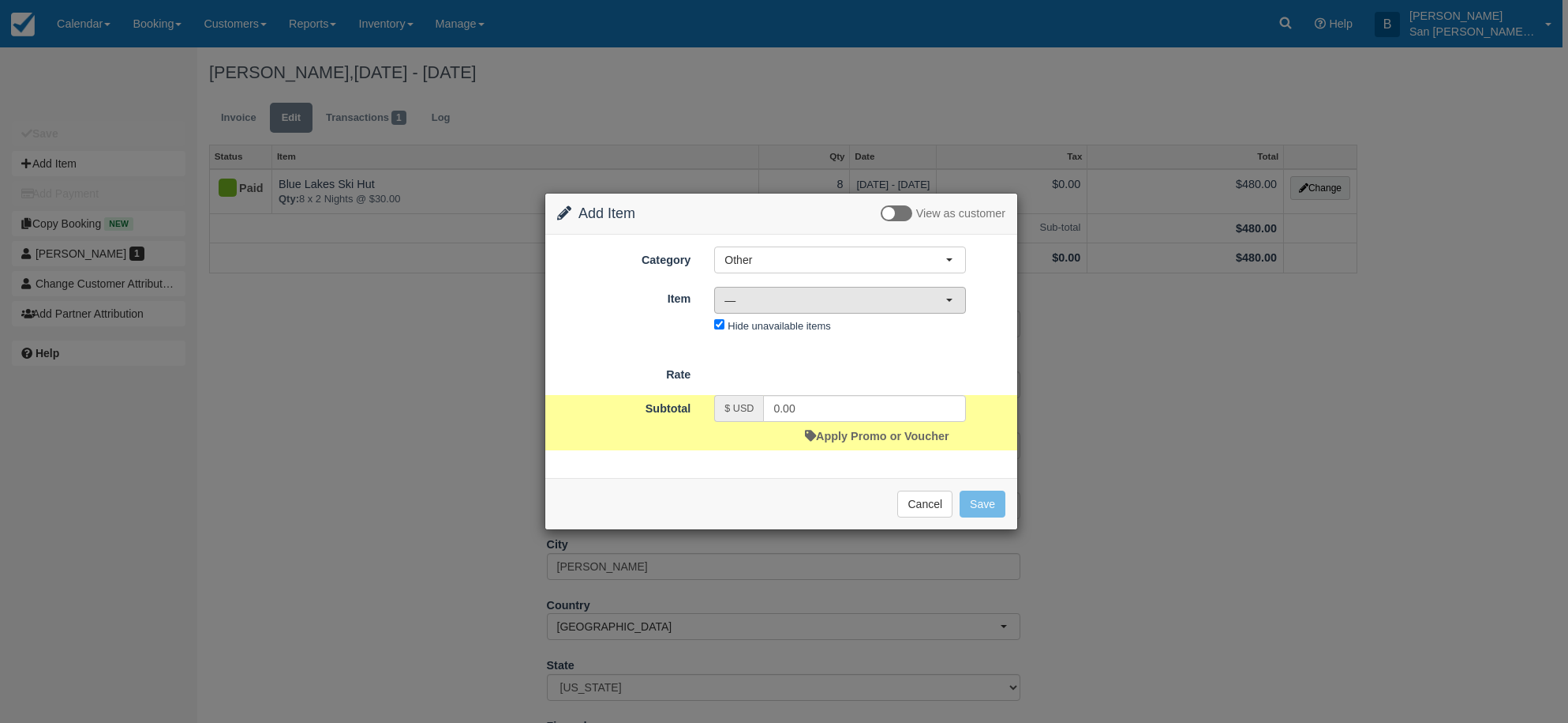
click at [751, 301] on span "—" at bounding box center [834, 300] width 221 height 16
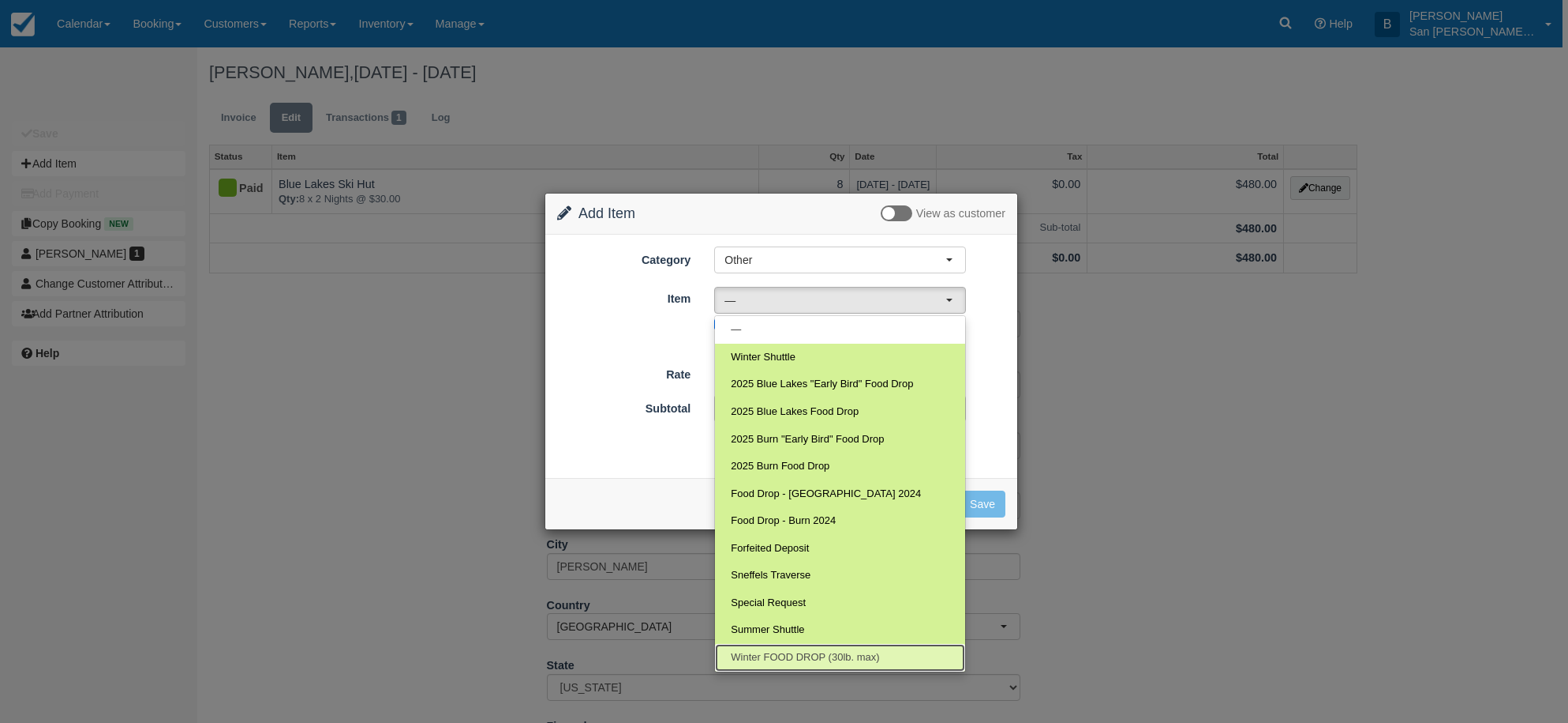
click at [802, 654] on span "Winter FOOD DROP (30lb. max)" at bounding box center [805, 657] width 148 height 15
select select "41"
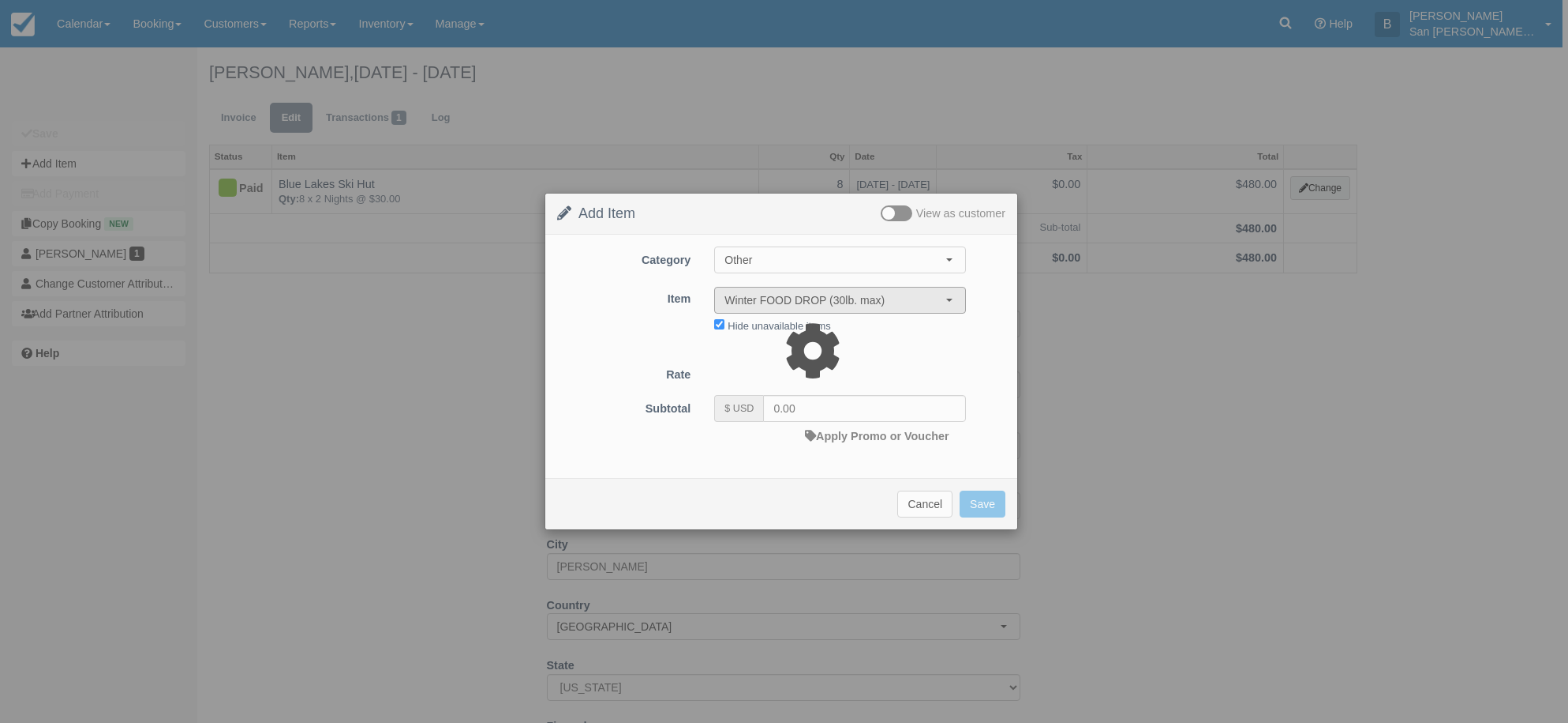
type input "150.00"
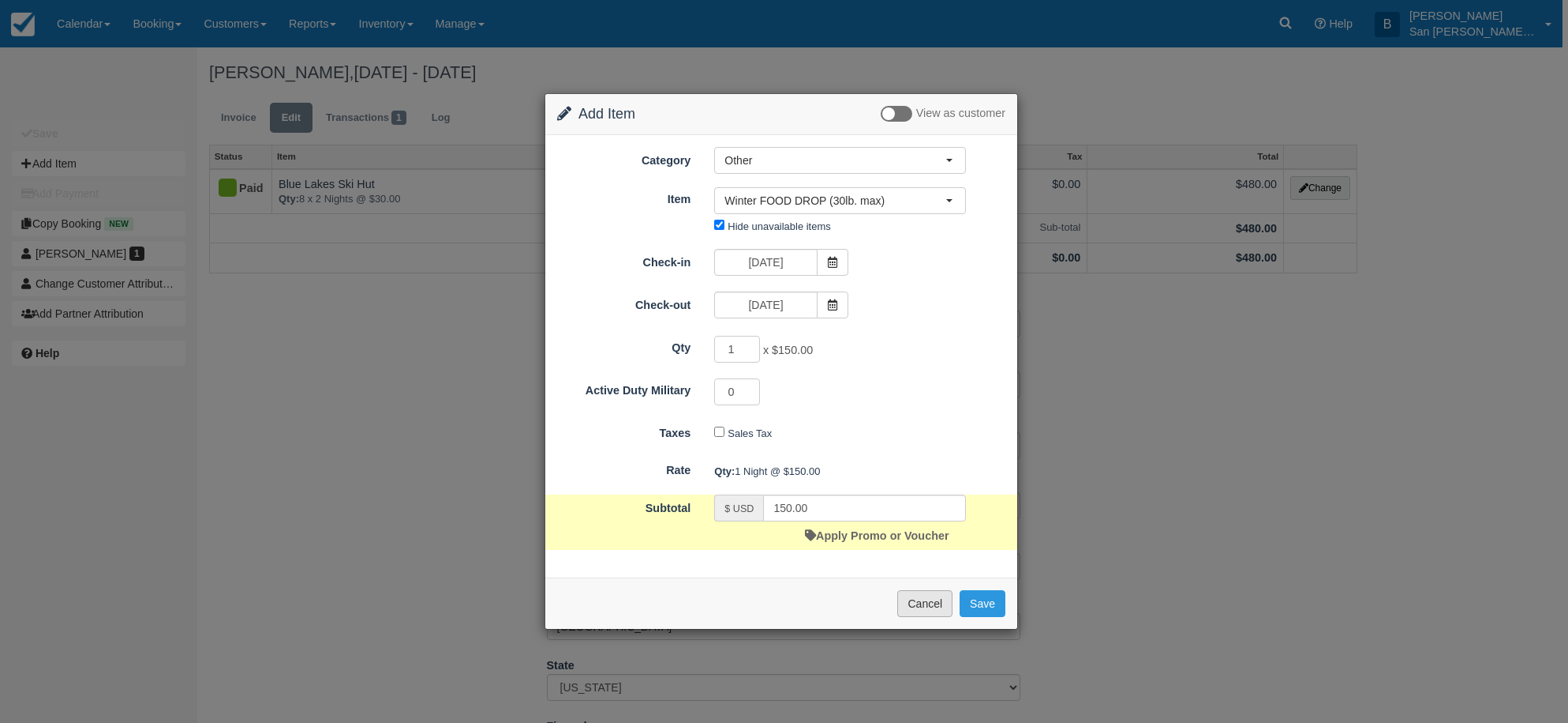
click at [915, 602] on button "Cancel" at bounding box center [924, 603] width 55 height 27
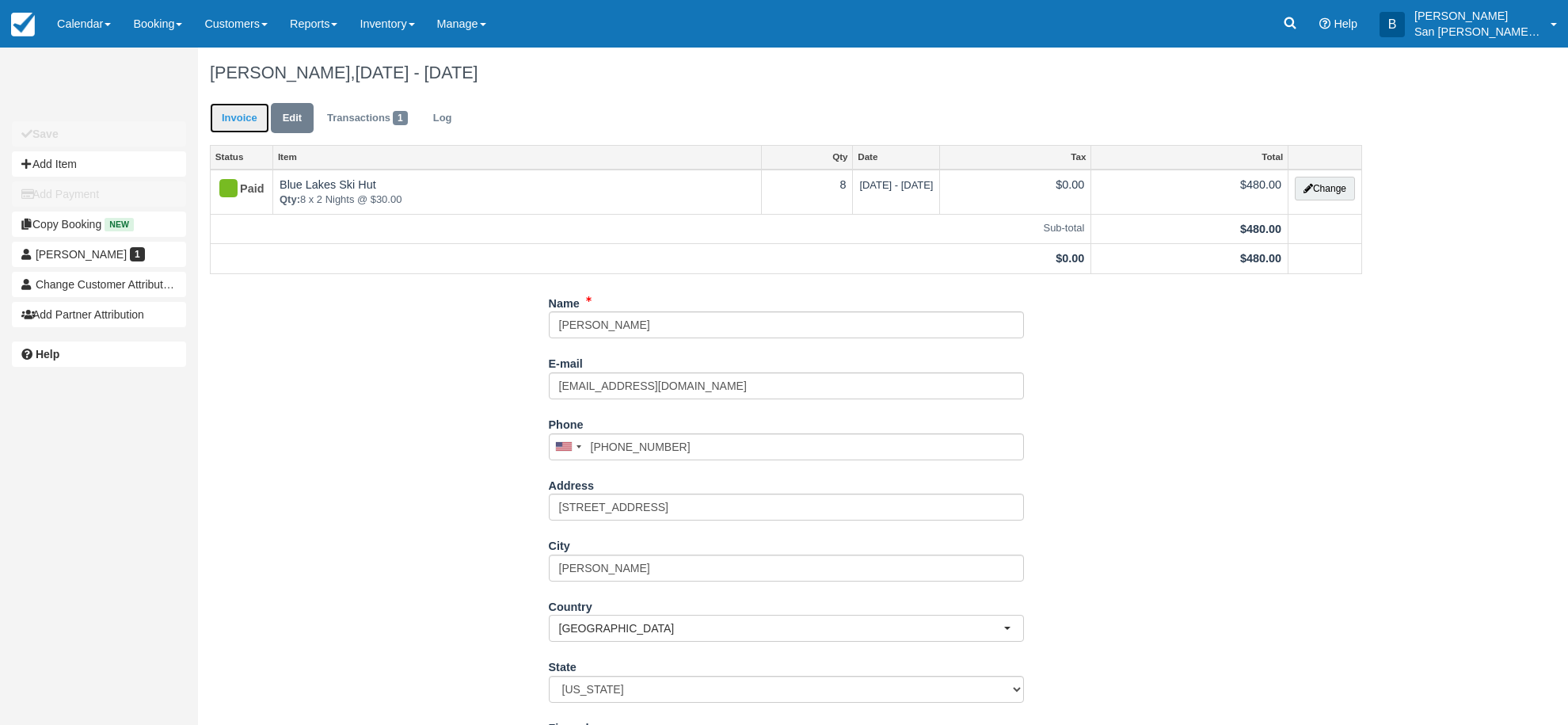
click at [239, 104] on link "Invoice" at bounding box center [239, 118] width 59 height 31
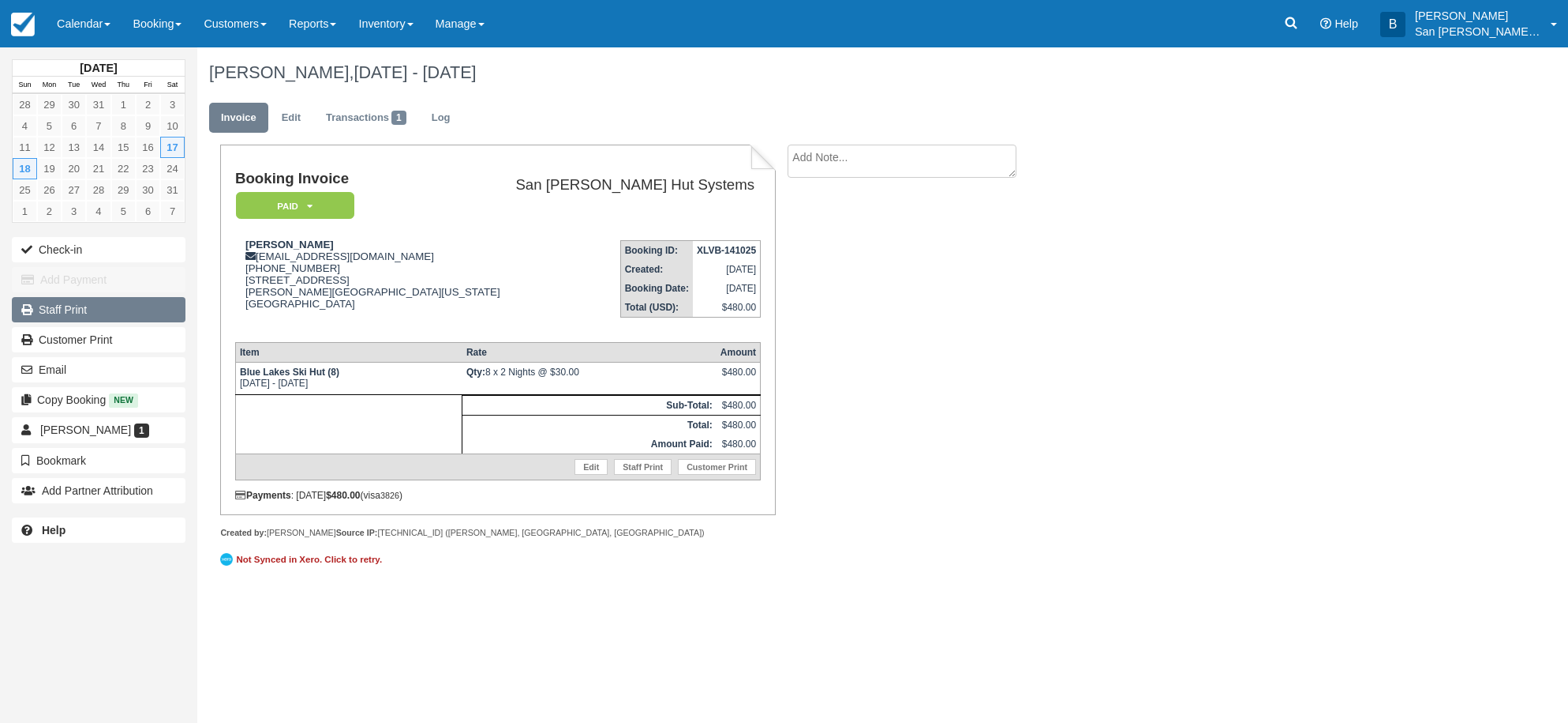
click at [69, 307] on link "Staff Print" at bounding box center [99, 310] width 174 height 26
